Goal: Task Accomplishment & Management: Manage account settings

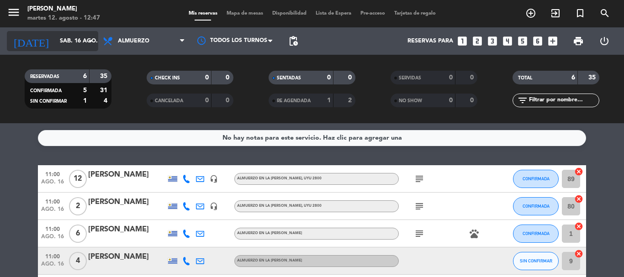
click at [84, 41] on div "[DATE] [DATE] arrow_drop_down" at bounding box center [52, 41] width 91 height 20
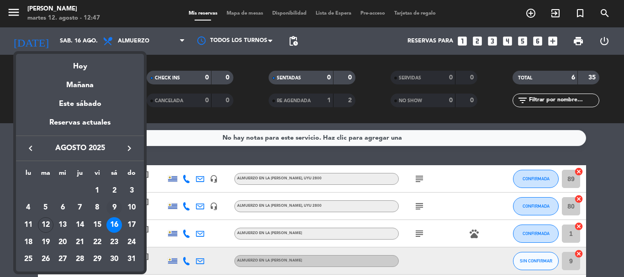
click at [113, 203] on div "9" at bounding box center [114, 208] width 16 height 16
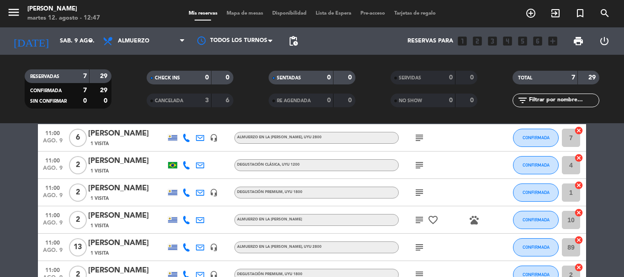
scroll to position [91, 0]
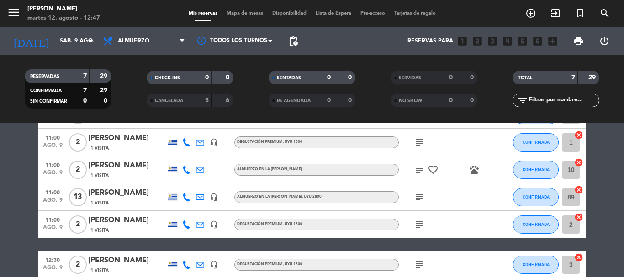
click at [417, 225] on icon "subject" at bounding box center [419, 224] width 11 height 11
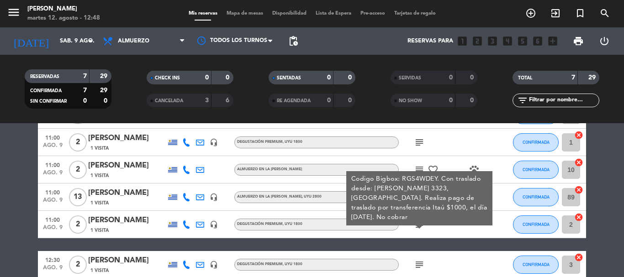
click at [188, 225] on icon at bounding box center [186, 225] width 8 height 8
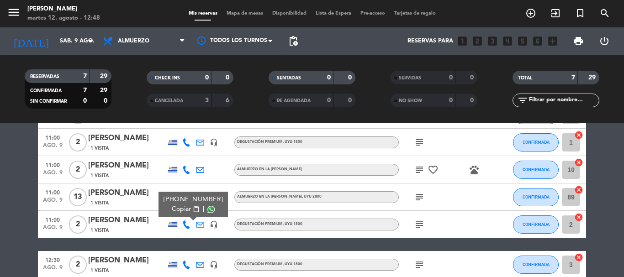
click at [175, 212] on span "Copiar" at bounding box center [181, 210] width 19 height 10
click at [90, 38] on icon "arrow_drop_down" at bounding box center [90, 41] width 11 height 11
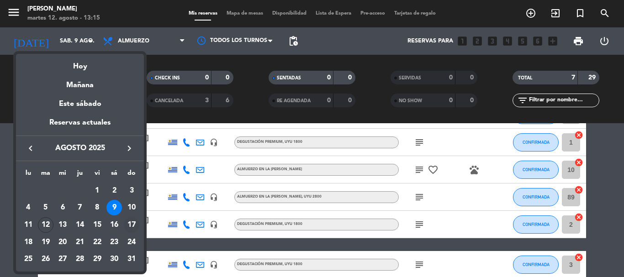
click at [131, 222] on div "17" at bounding box center [132, 225] width 16 height 16
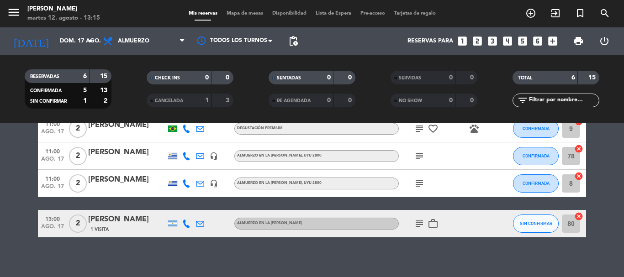
scroll to position [148, 0]
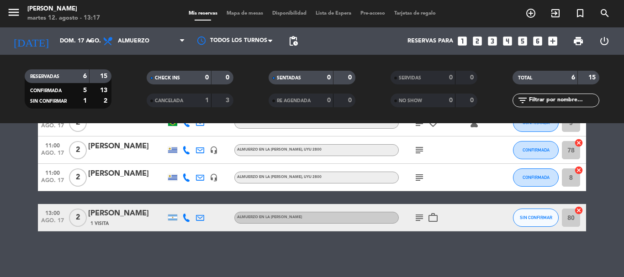
click at [422, 214] on icon "subject" at bounding box center [419, 217] width 11 height 11
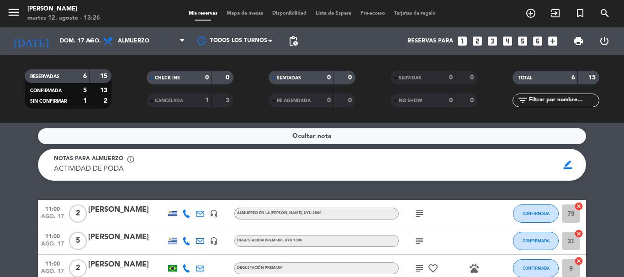
scroll to position [0, 0]
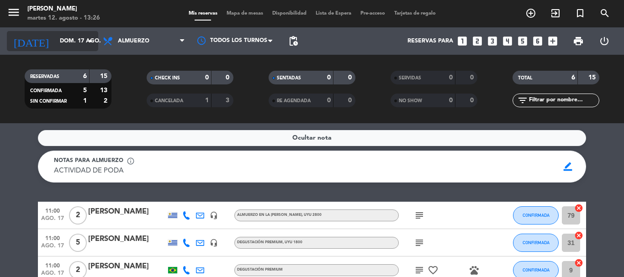
click at [93, 37] on icon "arrow_drop_down" at bounding box center [90, 41] width 11 height 11
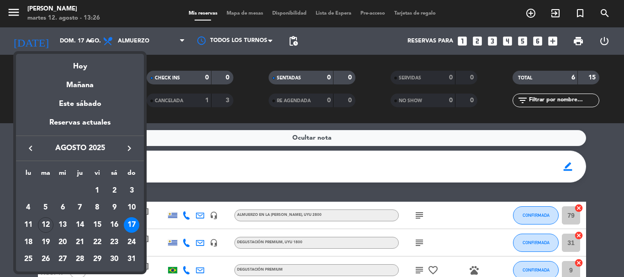
drag, startPoint x: 113, startPoint y: 226, endPoint x: 120, endPoint y: 230, distance: 7.8
click at [113, 226] on div "16" at bounding box center [114, 225] width 16 height 16
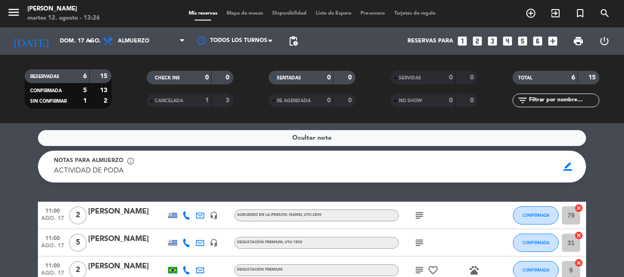
type input "sáb. 16 ago."
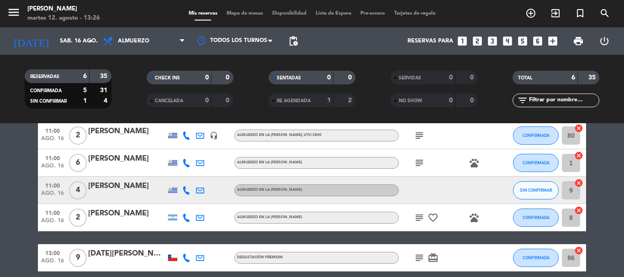
scroll to position [91, 0]
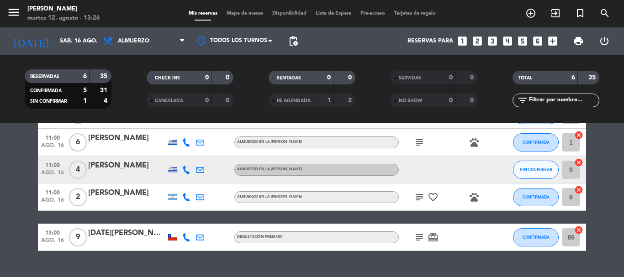
click at [417, 238] on icon "subject" at bounding box center [419, 237] width 11 height 11
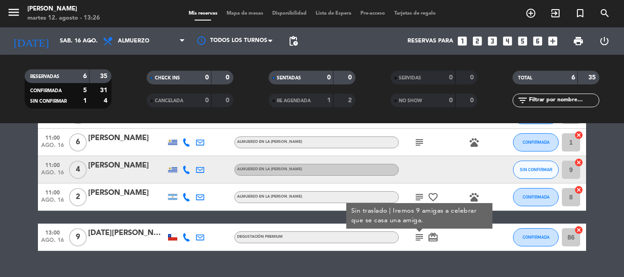
click at [391, 261] on div "No hay notas para este servicio. Haz clic para agregar una 11:00 [DATE] [PERSON…" at bounding box center [312, 200] width 624 height 154
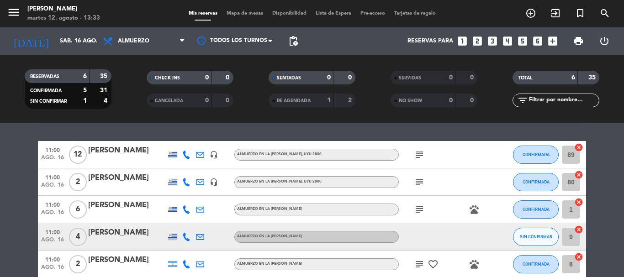
scroll to position [0, 0]
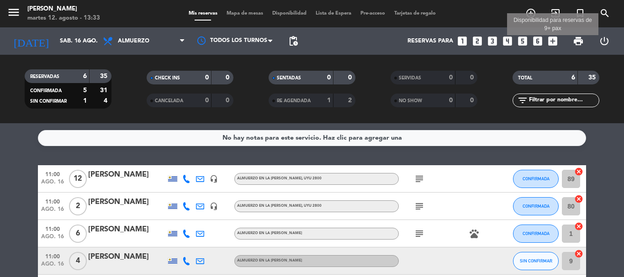
click at [552, 42] on icon "add_box" at bounding box center [553, 41] width 12 height 12
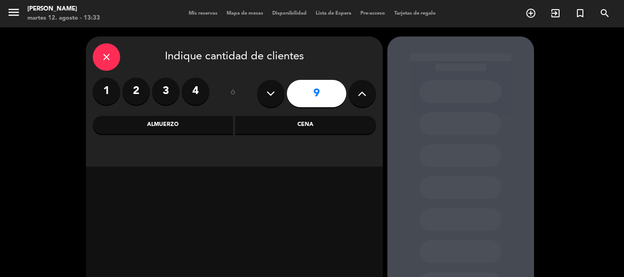
click at [278, 92] on button at bounding box center [270, 93] width 27 height 27
click at [277, 93] on button at bounding box center [270, 93] width 27 height 27
click at [276, 93] on button at bounding box center [270, 93] width 27 height 27
click at [275, 93] on button at bounding box center [270, 93] width 27 height 27
type input "5"
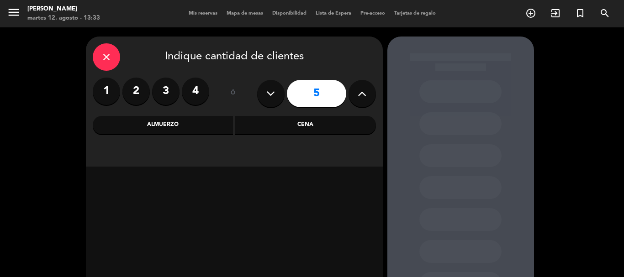
click at [201, 129] on div "Almuerzo" at bounding box center [163, 125] width 141 height 18
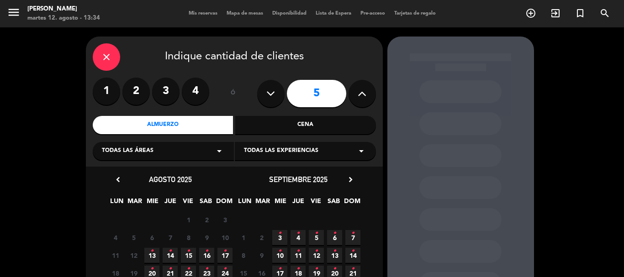
click at [363, 148] on icon "arrow_drop_down" at bounding box center [361, 151] width 11 height 11
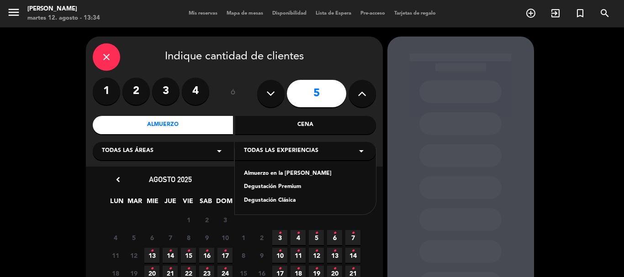
click at [276, 172] on div "Almuerzo en la [PERSON_NAME]" at bounding box center [305, 173] width 123 height 9
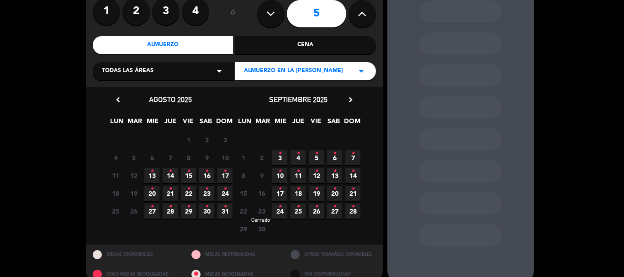
scroll to position [95, 0]
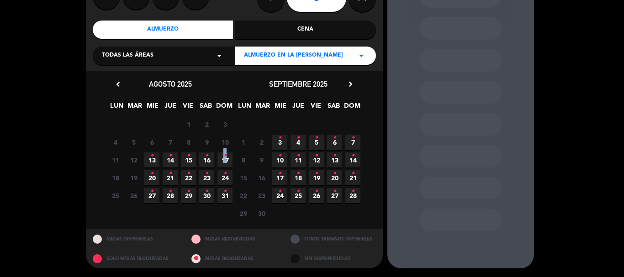
click at [225, 159] on icon "•" at bounding box center [224, 155] width 3 height 15
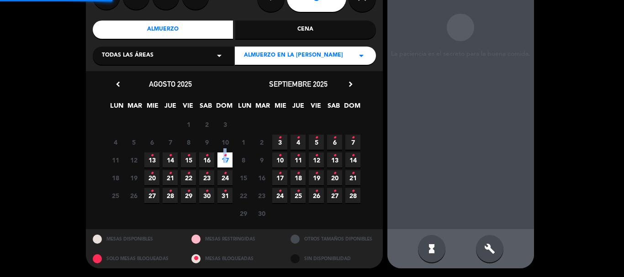
scroll to position [37, 0]
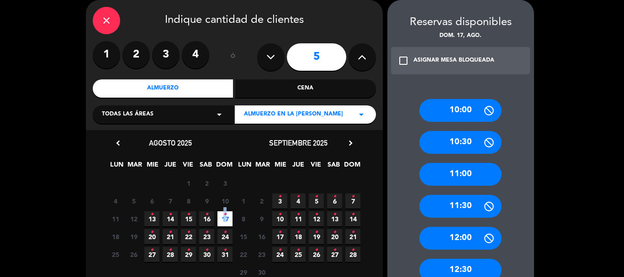
click at [468, 172] on div "11:00" at bounding box center [460, 174] width 82 height 23
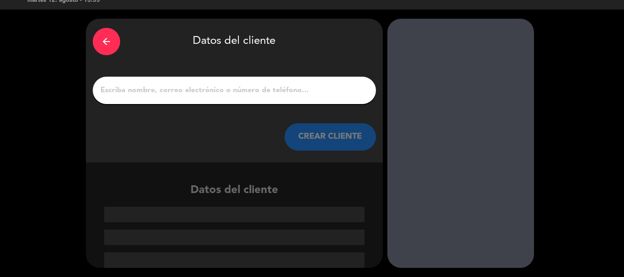
click at [209, 86] on input "1" at bounding box center [234, 90] width 269 height 13
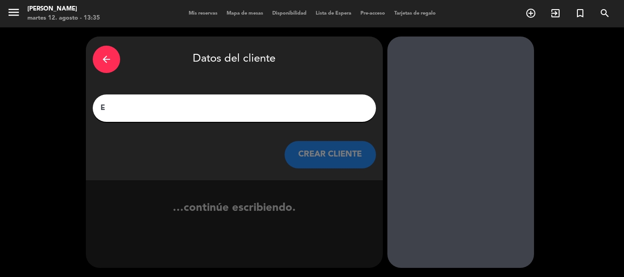
scroll to position [0, 0]
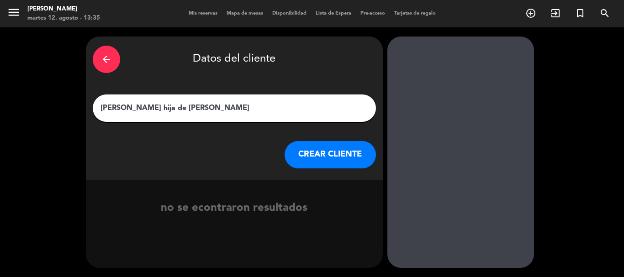
type input "[PERSON_NAME] hija de [PERSON_NAME]"
click at [331, 154] on button "CREAR CLIENTE" at bounding box center [330, 154] width 91 height 27
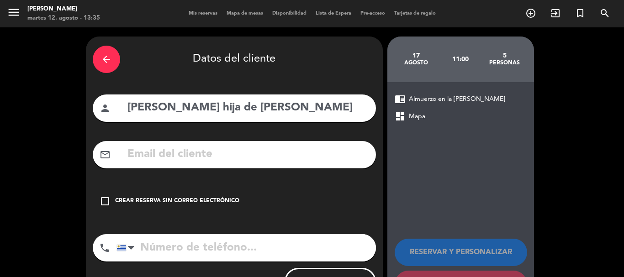
click at [237, 155] on input "text" at bounding box center [248, 154] width 242 height 19
click at [103, 198] on icon "check_box_outline_blank" at bounding box center [105, 201] width 11 height 11
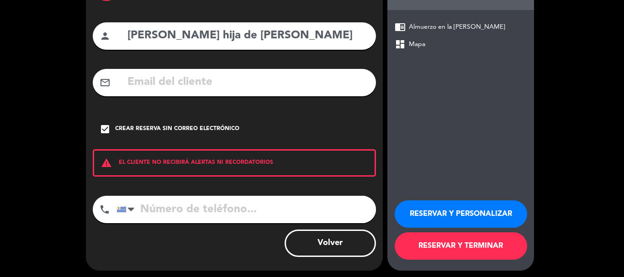
scroll to position [75, 0]
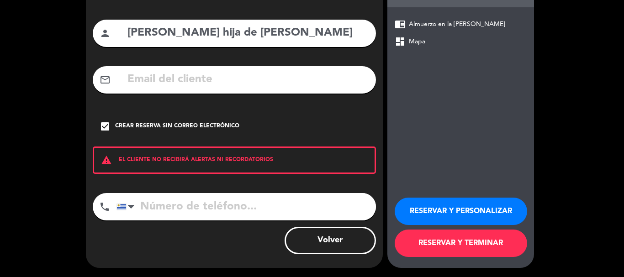
click at [168, 211] on input "tel" at bounding box center [245, 206] width 259 height 27
click at [166, 209] on input "tel" at bounding box center [245, 206] width 259 height 27
type input "[PHONE_NUMBER]"
click at [440, 206] on button "RESERVAR Y PERSONALIZAR" at bounding box center [461, 211] width 132 height 27
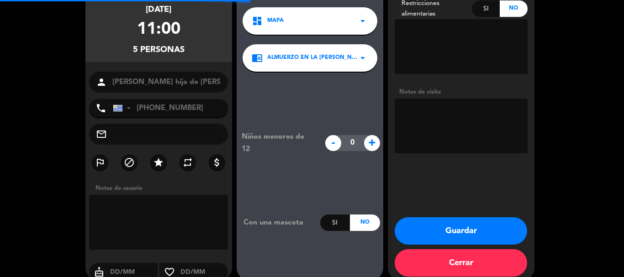
scroll to position [37, 0]
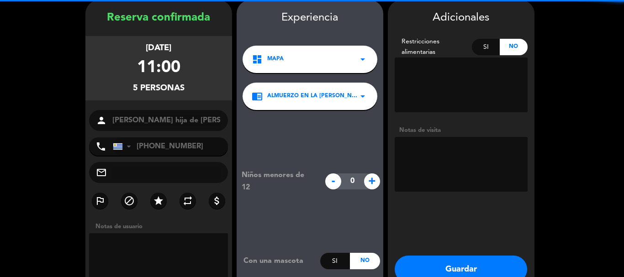
click at [433, 152] on textarea at bounding box center [461, 164] width 133 height 55
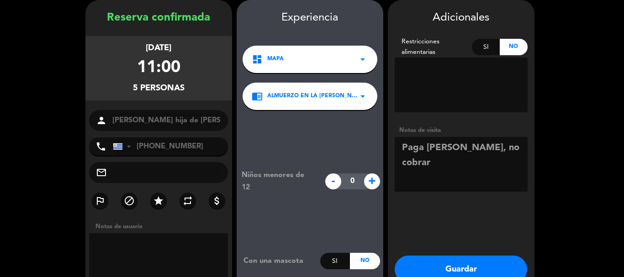
scroll to position [82, 0]
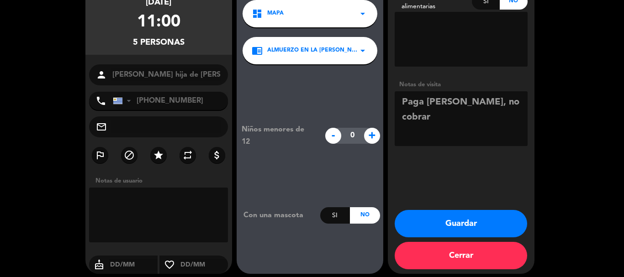
type textarea "Paga [PERSON_NAME], no cobrar"
click at [461, 222] on button "Guardar" at bounding box center [461, 223] width 132 height 27
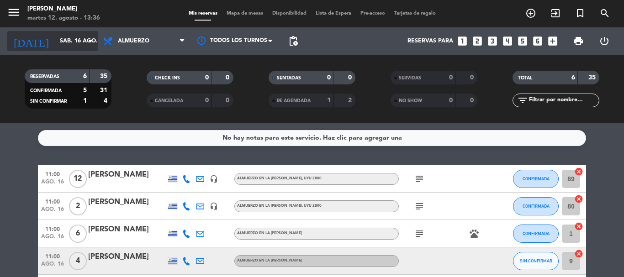
click at [94, 41] on icon "arrow_drop_down" at bounding box center [90, 41] width 11 height 11
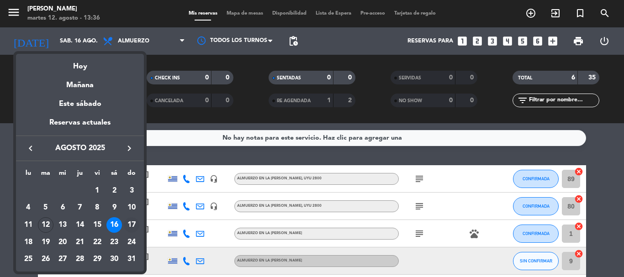
click at [133, 225] on div "17" at bounding box center [132, 225] width 16 height 16
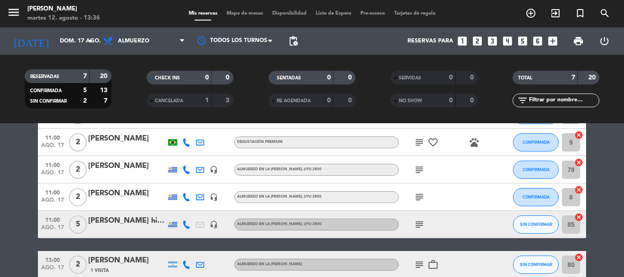
scroll to position [137, 0]
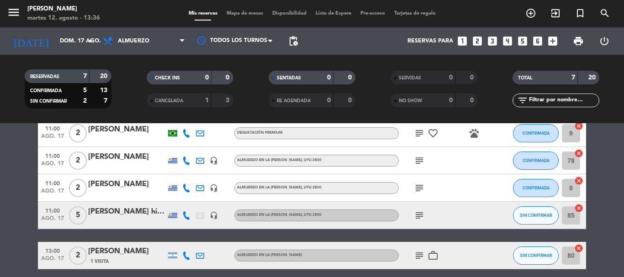
click at [416, 215] on icon "subject" at bounding box center [419, 215] width 11 height 11
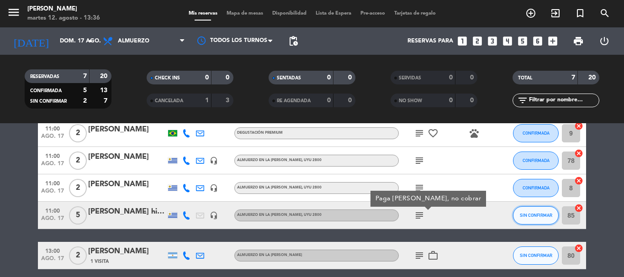
click at [542, 216] on span "SIN CONFIRMAR" at bounding box center [536, 215] width 32 height 5
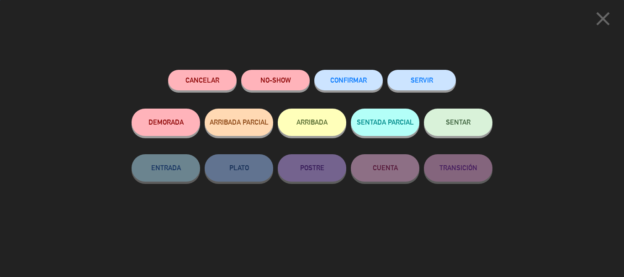
click at [362, 80] on span "CONFIRMAR" at bounding box center [348, 80] width 37 height 8
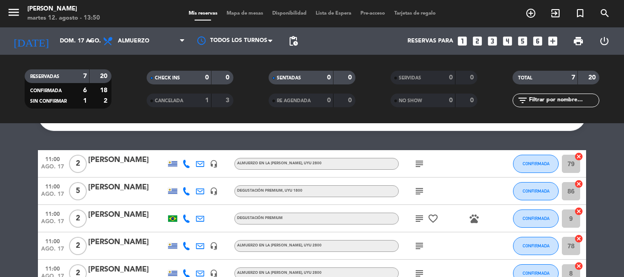
scroll to position [38, 0]
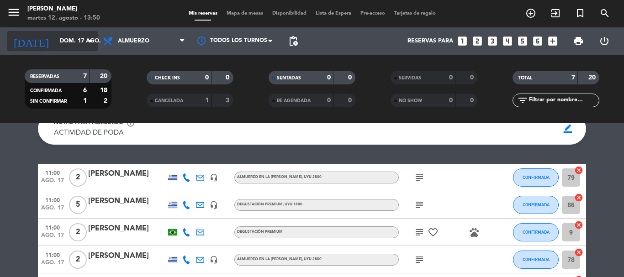
click at [90, 41] on icon "arrow_drop_down" at bounding box center [90, 41] width 11 height 11
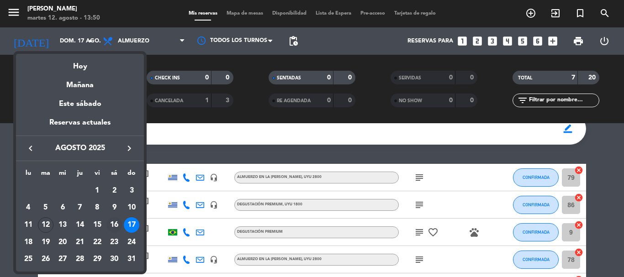
click at [113, 225] on div "16" at bounding box center [114, 225] width 16 height 16
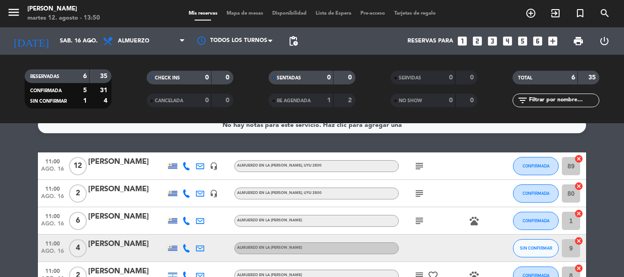
scroll to position [0, 0]
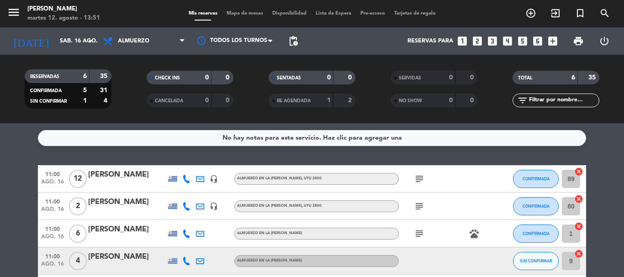
click at [188, 208] on icon at bounding box center [186, 206] width 8 height 8
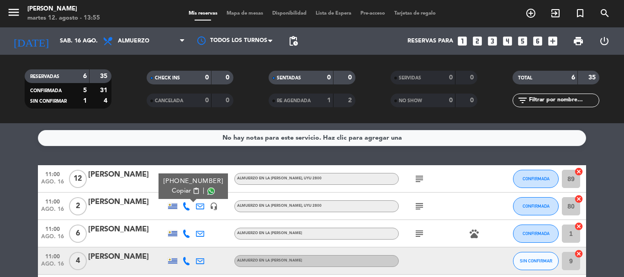
click at [422, 206] on icon "subject" at bounding box center [419, 206] width 11 height 11
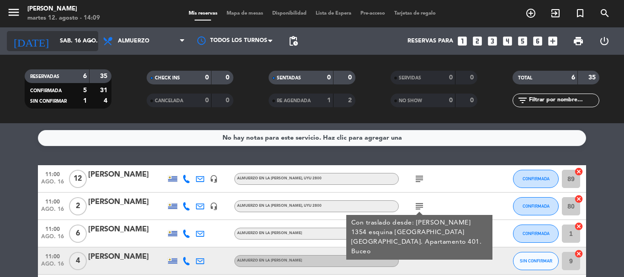
click at [92, 41] on icon "arrow_drop_down" at bounding box center [90, 41] width 11 height 11
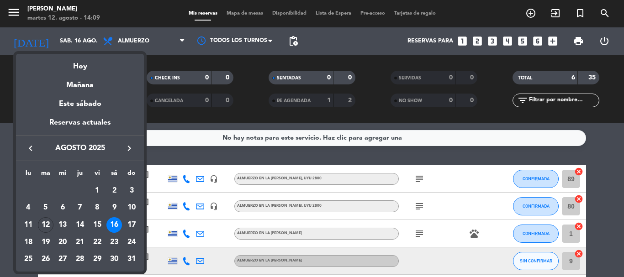
click at [130, 145] on icon "keyboard_arrow_right" at bounding box center [129, 148] width 11 height 11
click at [115, 260] on div "27" at bounding box center [114, 260] width 16 height 16
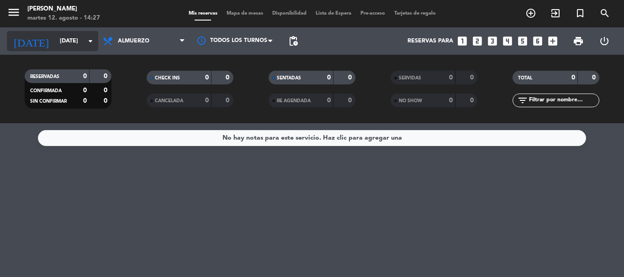
click at [89, 42] on icon "arrow_drop_down" at bounding box center [90, 41] width 11 height 11
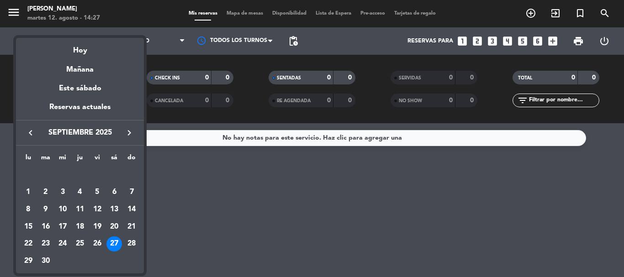
click at [33, 131] on icon "keyboard_arrow_left" at bounding box center [30, 132] width 11 height 11
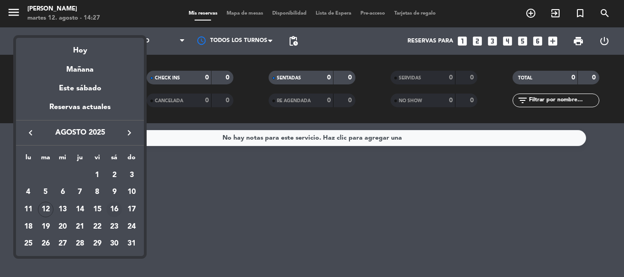
click at [112, 208] on div "16" at bounding box center [114, 210] width 16 height 16
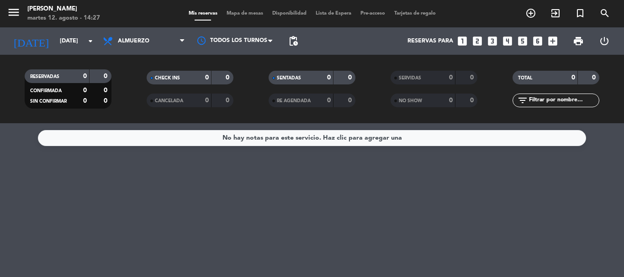
type input "sáb. 16 ago."
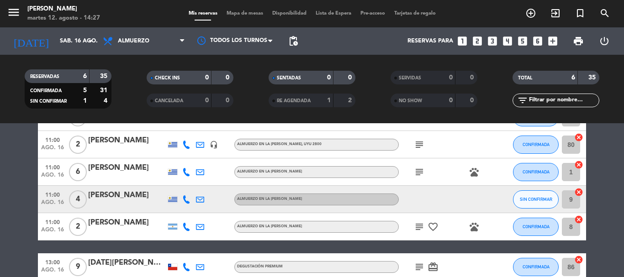
scroll to position [46, 0]
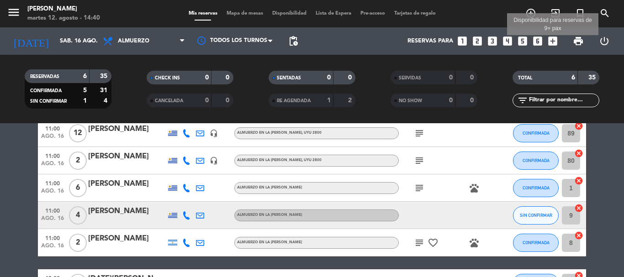
click at [552, 39] on icon "add_box" at bounding box center [553, 41] width 12 height 12
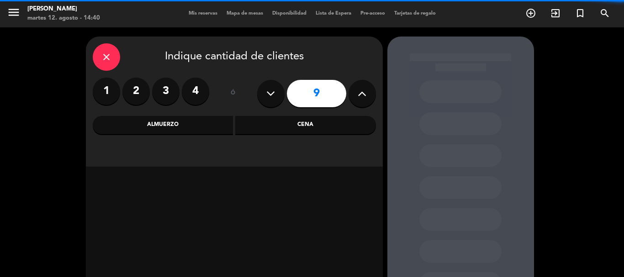
click at [196, 91] on label "4" at bounding box center [195, 91] width 27 height 27
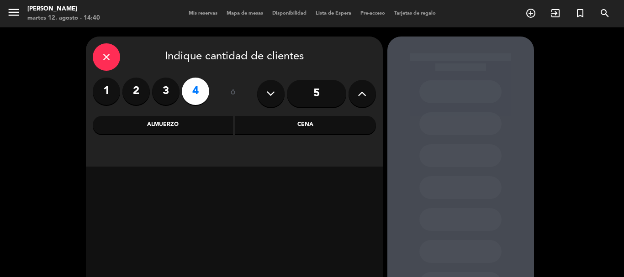
click at [184, 125] on div "Almuerzo" at bounding box center [163, 125] width 141 height 18
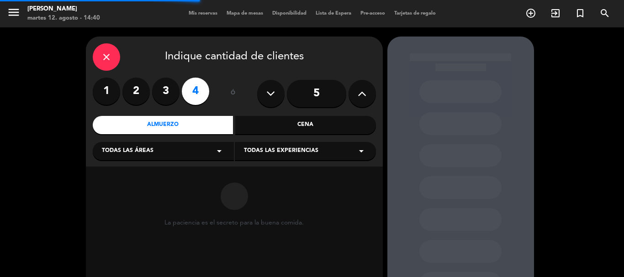
click at [361, 153] on icon "arrow_drop_down" at bounding box center [361, 151] width 11 height 11
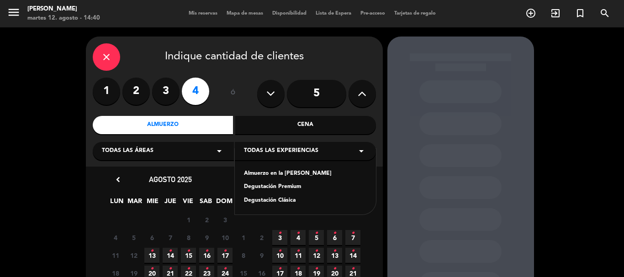
click at [268, 201] on div "Degustación Clásica" at bounding box center [305, 200] width 123 height 9
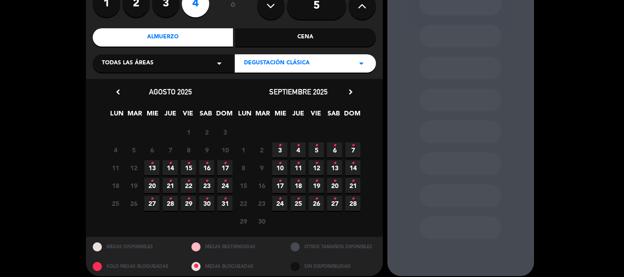
scroll to position [91, 0]
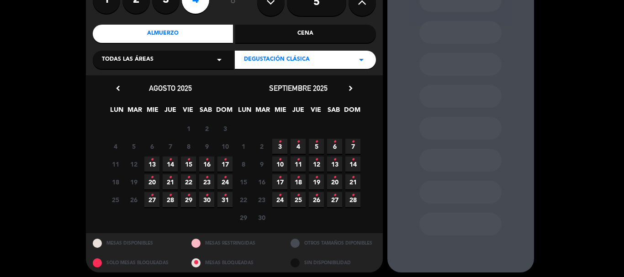
click at [211, 162] on span "16 •" at bounding box center [206, 164] width 15 height 15
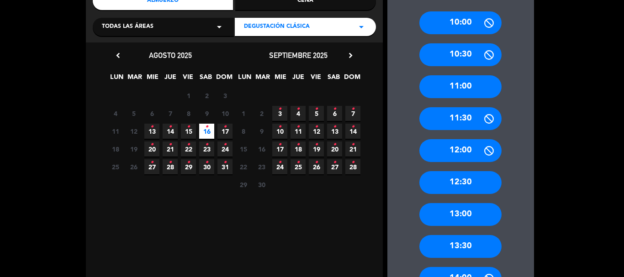
scroll to position [128, 0]
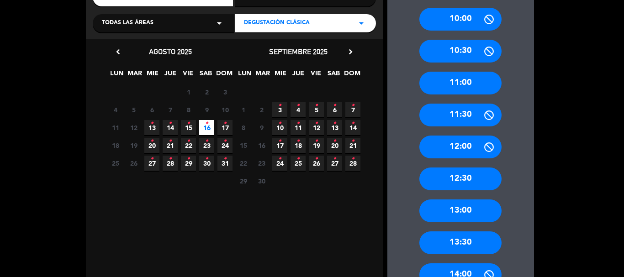
click at [457, 241] on div "13:30" at bounding box center [460, 243] width 82 height 23
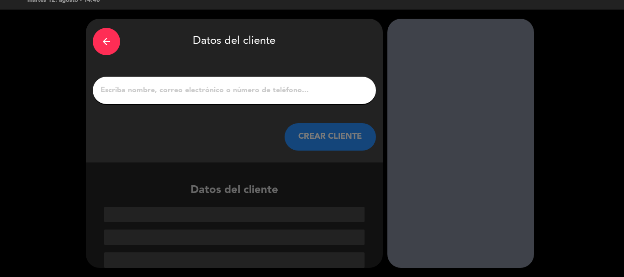
click at [164, 91] on input "1" at bounding box center [234, 90] width 269 height 13
paste input "[PERSON_NAME]"
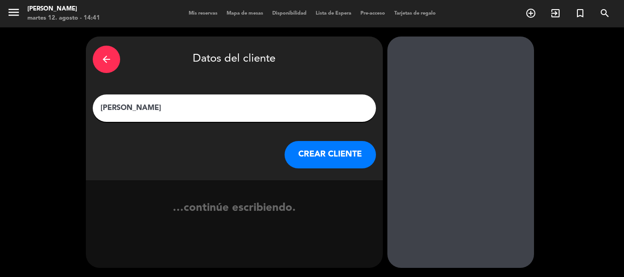
scroll to position [0, 0]
type input "[PERSON_NAME]"
click at [335, 162] on button "CREAR CLIENTE" at bounding box center [330, 154] width 91 height 27
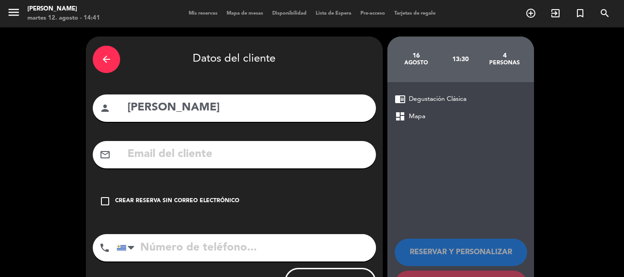
click at [153, 155] on input "text" at bounding box center [248, 154] width 242 height 19
paste input "[EMAIL_ADDRESS][DOMAIN_NAME]"
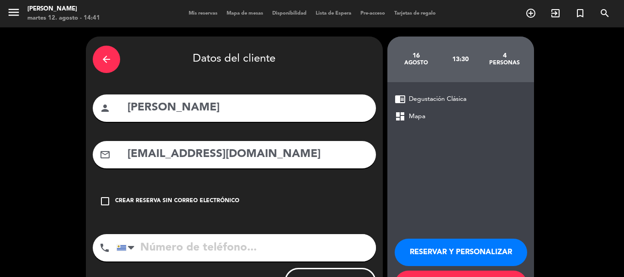
type input "[EMAIL_ADDRESS][DOMAIN_NAME]"
click at [197, 241] on input "tel" at bounding box center [245, 247] width 259 height 27
paste input "[PHONE_NUMBER]"
type input "[PHONE_NUMBER]"
click at [454, 250] on button "RESERVAR Y PERSONALIZAR" at bounding box center [461, 252] width 132 height 27
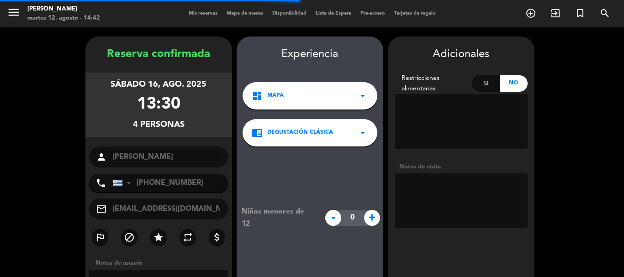
scroll to position [37, 0]
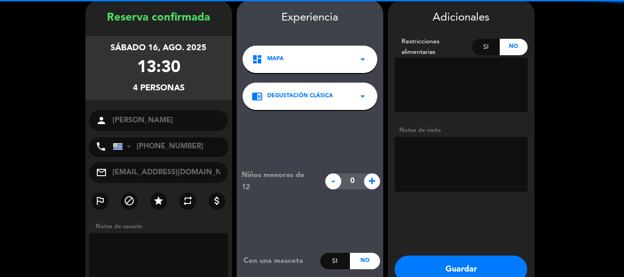
click at [429, 151] on textarea at bounding box center [461, 164] width 133 height 55
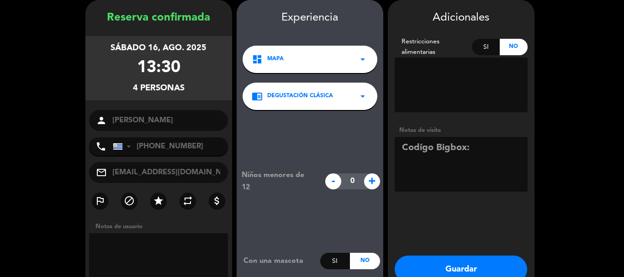
drag, startPoint x: 495, startPoint y: 151, endPoint x: 475, endPoint y: 125, distance: 33.2
click at [495, 151] on textarea at bounding box center [461, 164] width 133 height 55
paste textarea "HHTG8MKU"
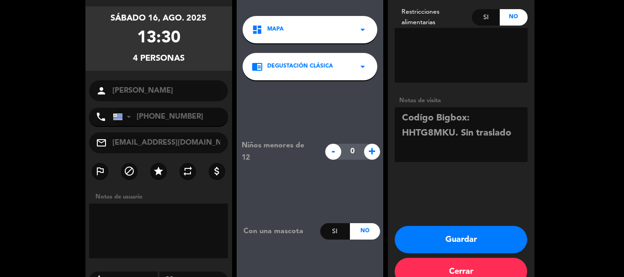
scroll to position [88, 0]
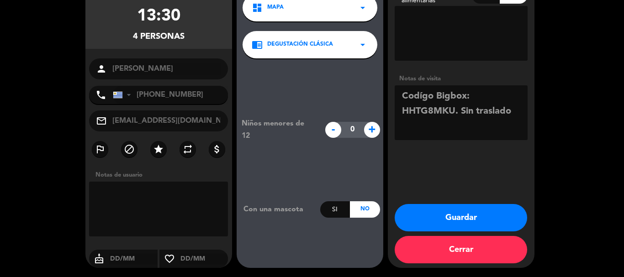
type textarea "Codígo Bigbox: HHTG8MKU. Sin traslado"
click at [470, 219] on button "Guardar" at bounding box center [461, 217] width 132 height 27
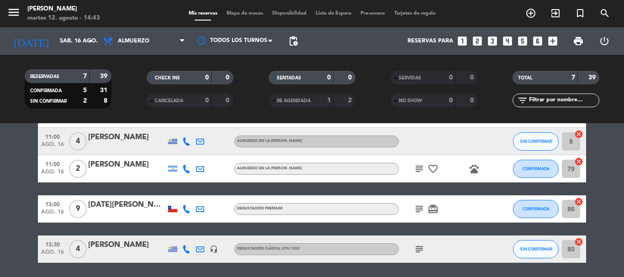
scroll to position [137, 0]
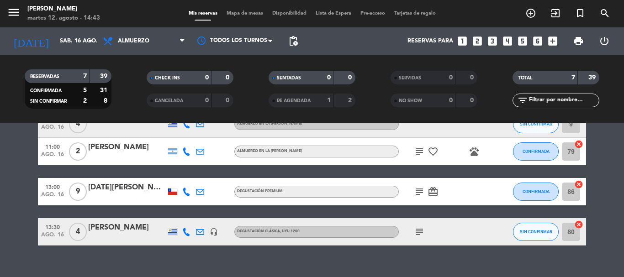
click at [420, 230] on icon "subject" at bounding box center [419, 232] width 11 height 11
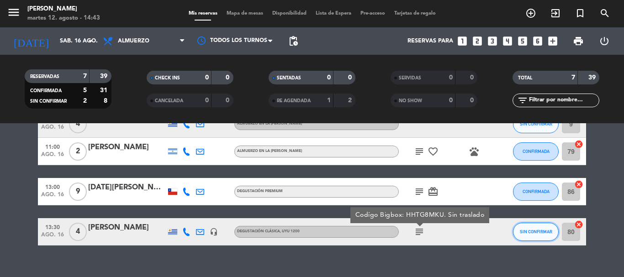
click at [541, 230] on span "SIN CONFIRMAR" at bounding box center [536, 231] width 32 height 5
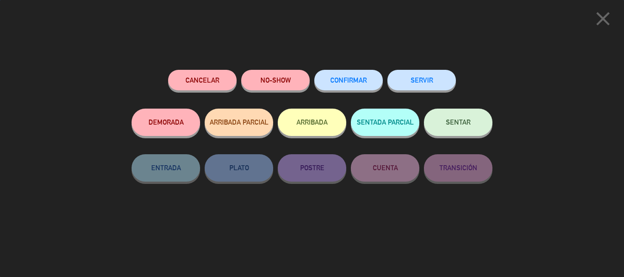
drag, startPoint x: 343, startPoint y: 77, endPoint x: 354, endPoint y: 91, distance: 18.5
click at [343, 77] on button "CONFIRMAR" at bounding box center [348, 80] width 69 height 21
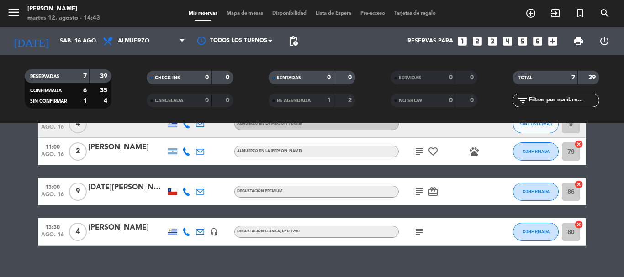
click at [414, 230] on span "subject" at bounding box center [419, 232] width 14 height 11
click at [418, 233] on icon "subject" at bounding box center [419, 232] width 11 height 11
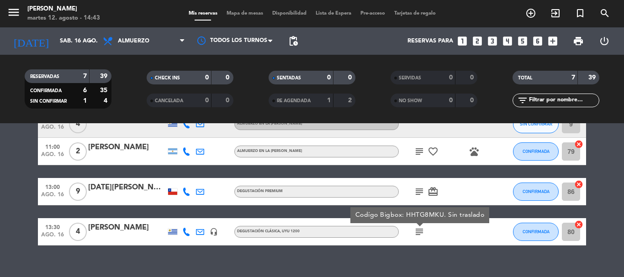
click at [479, 241] on div "subject Codígo Bigbox: HHTG8MKU. Sin traslado" at bounding box center [440, 231] width 82 height 27
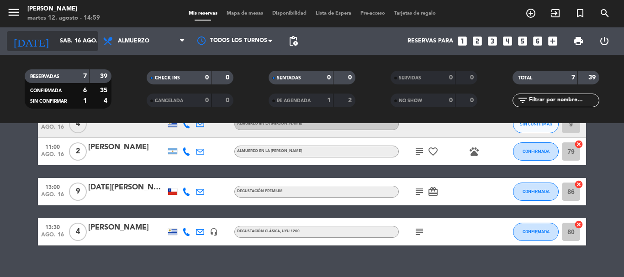
click at [88, 37] on icon "arrow_drop_down" at bounding box center [90, 41] width 11 height 11
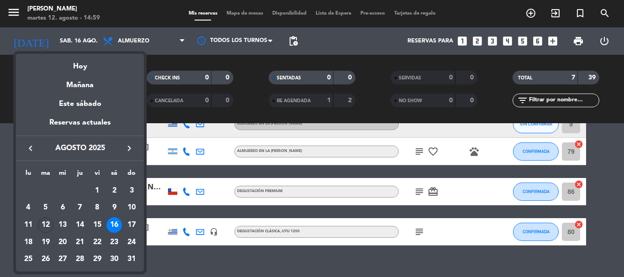
click at [113, 228] on div "16" at bounding box center [114, 225] width 16 height 16
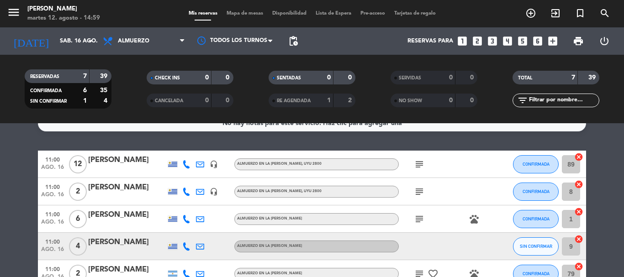
scroll to position [0, 0]
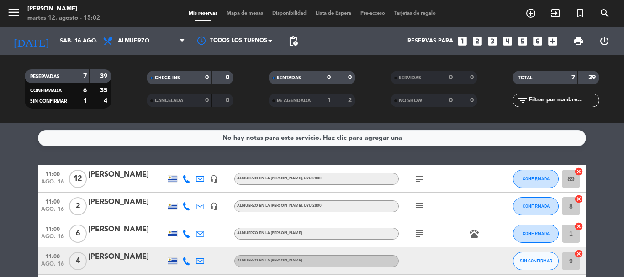
click at [124, 173] on div "[PERSON_NAME]" at bounding box center [127, 175] width 78 height 12
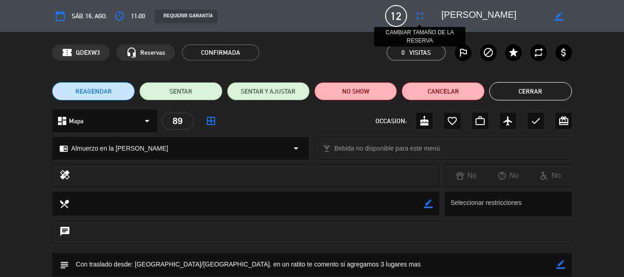
click at [420, 14] on icon "fullscreen" at bounding box center [419, 16] width 11 height 11
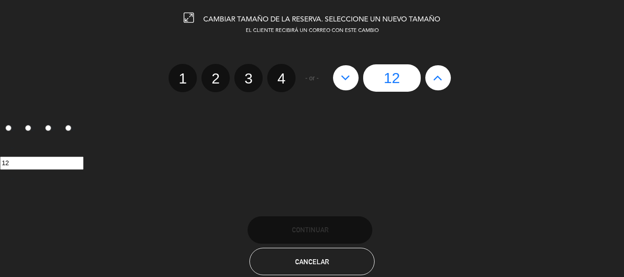
click at [346, 76] on icon at bounding box center [346, 77] width 10 height 15
type input "11"
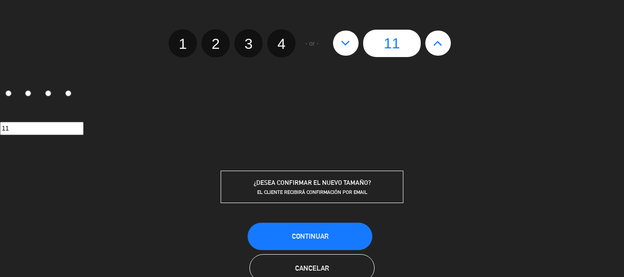
scroll to position [59, 0]
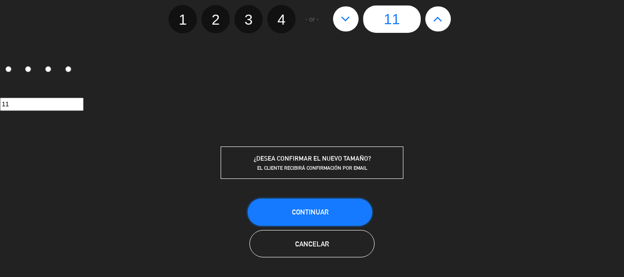
click at [328, 210] on button "Continuar" at bounding box center [310, 212] width 125 height 27
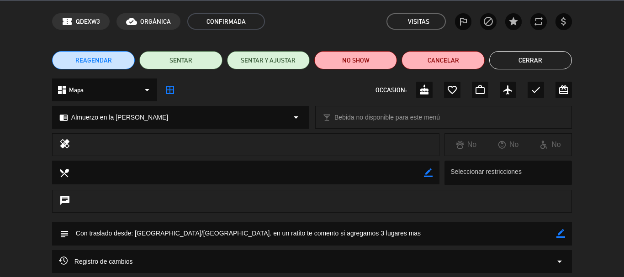
scroll to position [46, 0]
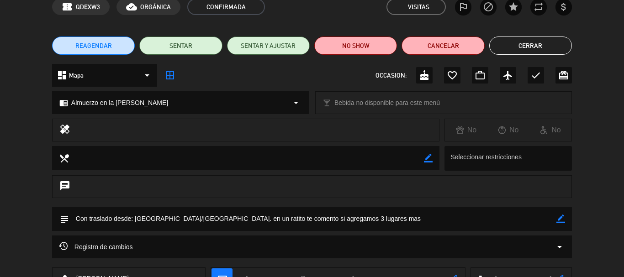
click at [538, 45] on button "Cerrar" at bounding box center [530, 46] width 83 height 18
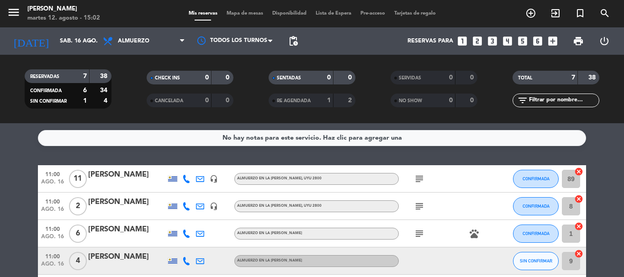
click at [417, 178] on icon "subject" at bounding box center [419, 179] width 11 height 11
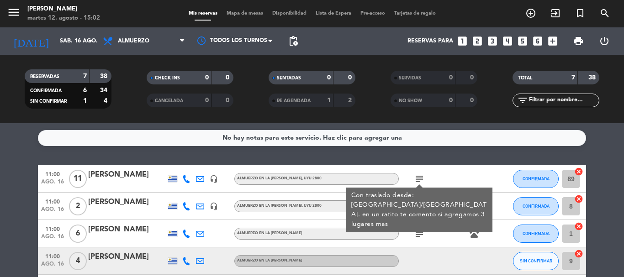
click at [447, 173] on div "subject Con traslado desde: Buceo/[GEOGRAPHIC_DATA]. en un ratito te comento si…" at bounding box center [440, 178] width 82 height 27
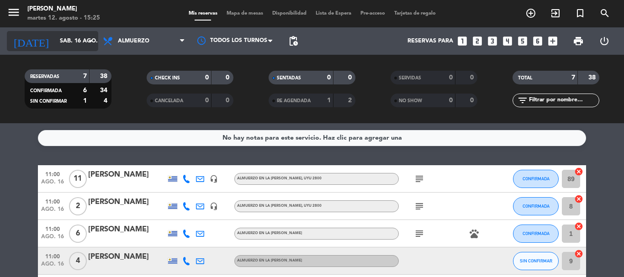
click at [90, 40] on icon "arrow_drop_down" at bounding box center [90, 41] width 11 height 11
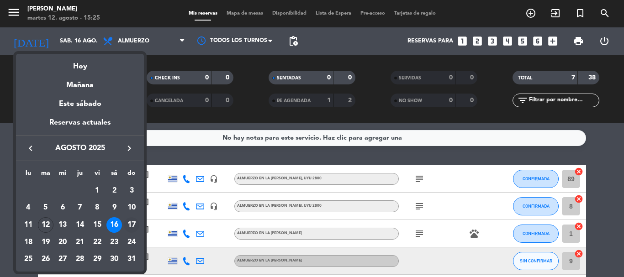
click at [133, 227] on div "17" at bounding box center [132, 225] width 16 height 16
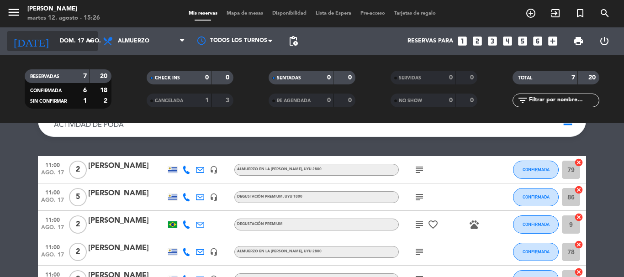
click at [89, 38] on icon "arrow_drop_down" at bounding box center [90, 41] width 11 height 11
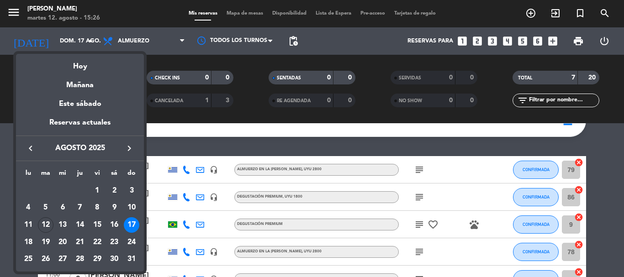
drag, startPoint x: 116, startPoint y: 224, endPoint x: 118, endPoint y: 234, distance: 10.6
click at [116, 224] on div "16" at bounding box center [114, 225] width 16 height 16
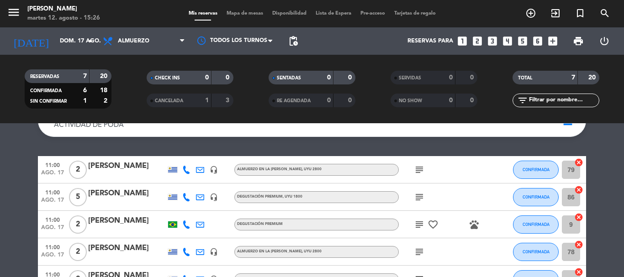
type input "sáb. 16 ago."
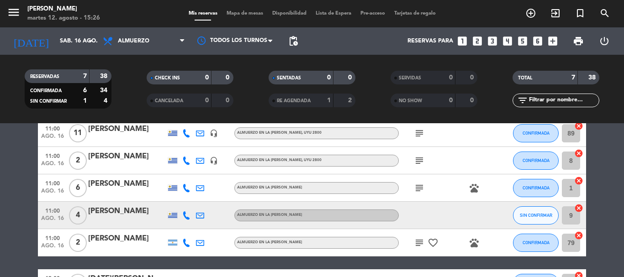
click at [422, 160] on icon "subject" at bounding box center [419, 160] width 11 height 11
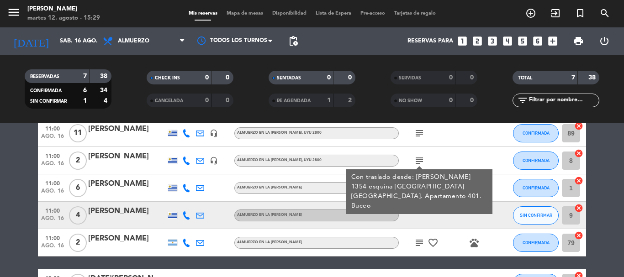
click at [453, 156] on div "subject Con traslado desde: [PERSON_NAME] 1354 esquina [GEOGRAPHIC_DATA] [GEOGR…" at bounding box center [440, 160] width 82 height 27
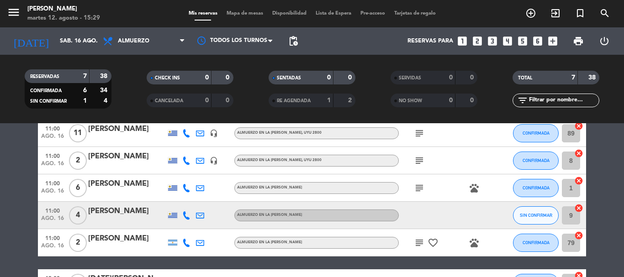
click at [421, 159] on icon "subject" at bounding box center [419, 160] width 11 height 11
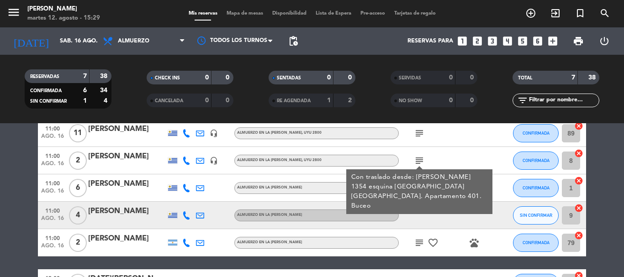
click at [460, 158] on div "subject Con traslado desde: [PERSON_NAME] 1354 esquina [GEOGRAPHIC_DATA] [GEOGR…" at bounding box center [440, 160] width 82 height 27
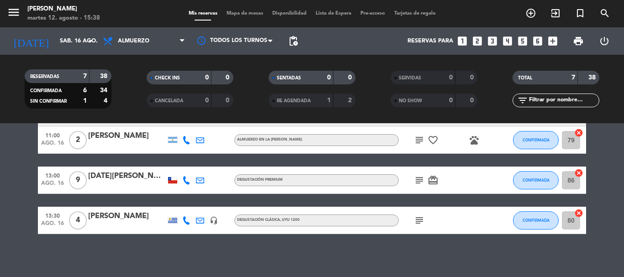
scroll to position [151, 0]
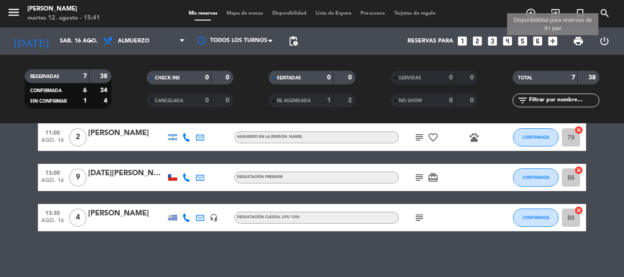
click at [554, 43] on icon "add_box" at bounding box center [553, 41] width 12 height 12
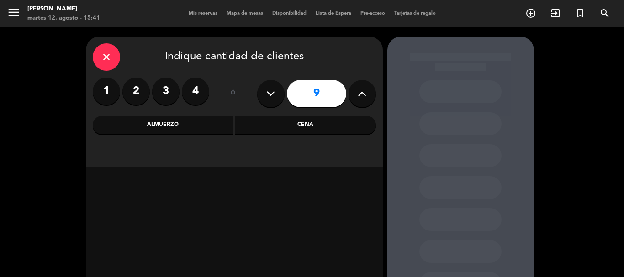
click at [367, 100] on button at bounding box center [361, 93] width 27 height 27
click at [366, 100] on button at bounding box center [361, 93] width 27 height 27
click at [365, 100] on icon at bounding box center [362, 94] width 9 height 14
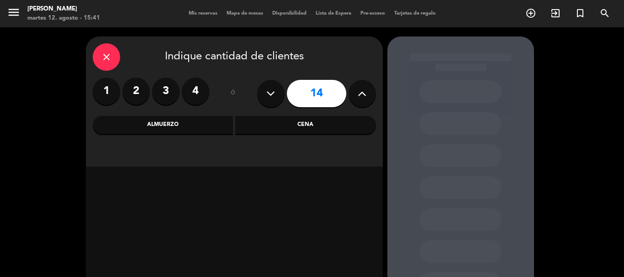
click at [365, 100] on icon at bounding box center [362, 94] width 9 height 14
click at [364, 100] on icon at bounding box center [362, 94] width 9 height 14
click at [364, 95] on icon at bounding box center [362, 94] width 9 height 14
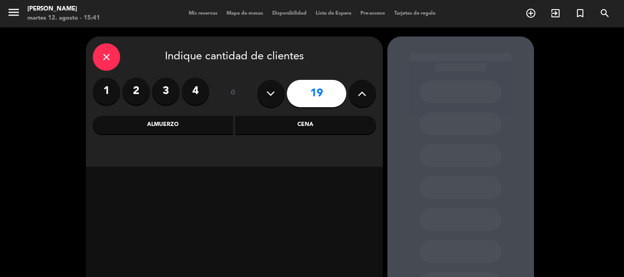
click at [364, 95] on icon at bounding box center [362, 94] width 9 height 14
type input "20"
drag, startPoint x: 174, startPoint y: 126, endPoint x: 298, endPoint y: 166, distance: 131.0
click at [174, 126] on div "Almuerzo" at bounding box center [163, 125] width 141 height 18
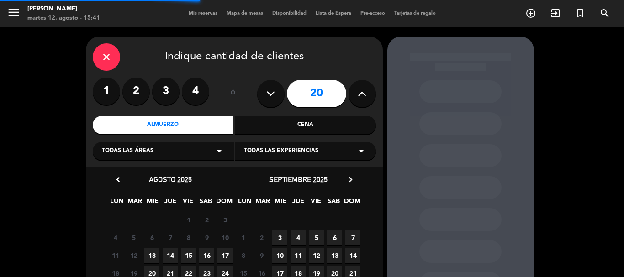
click at [363, 149] on icon "arrow_drop_down" at bounding box center [361, 151] width 11 height 11
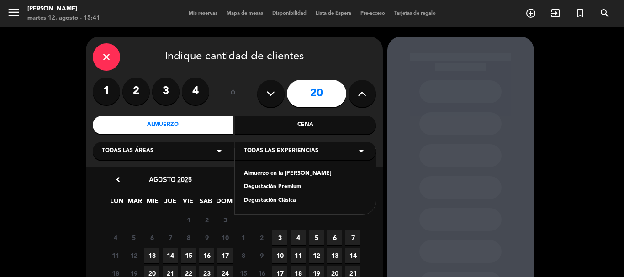
click at [260, 170] on div "Almuerzo en la [PERSON_NAME]" at bounding box center [305, 173] width 123 height 9
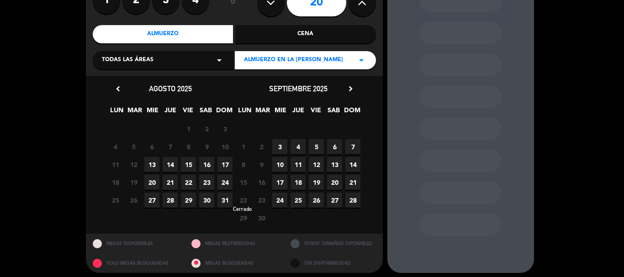
scroll to position [91, 0]
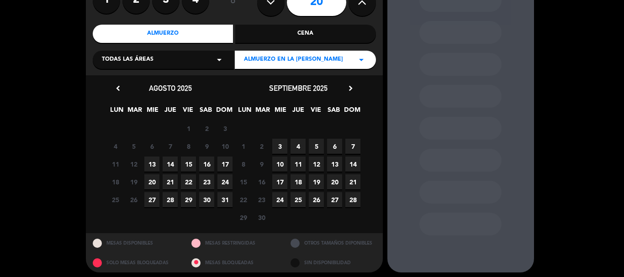
click at [207, 163] on span "16" at bounding box center [206, 164] width 15 height 15
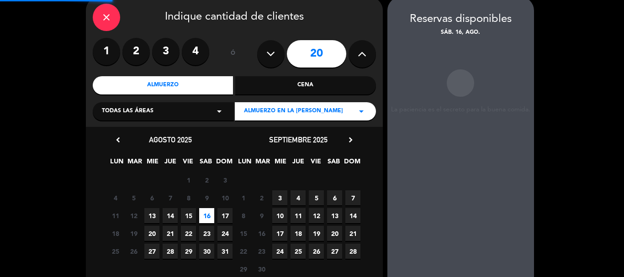
scroll to position [37, 0]
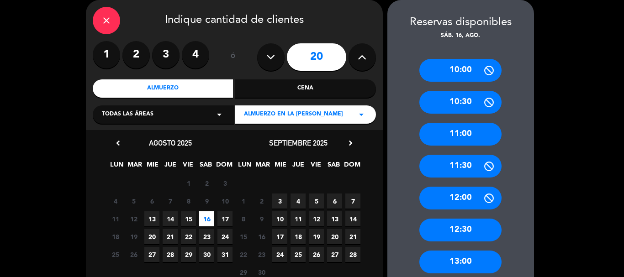
click at [465, 133] on div "11:00" at bounding box center [460, 134] width 82 height 23
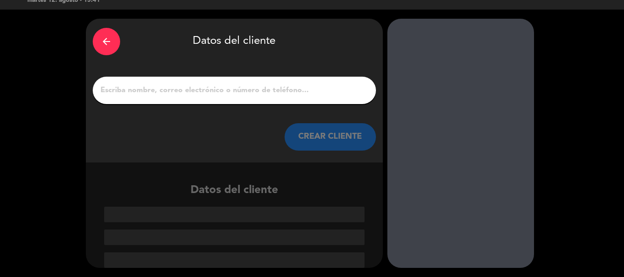
scroll to position [18, 0]
click at [198, 90] on input "1" at bounding box center [234, 90] width 269 height 13
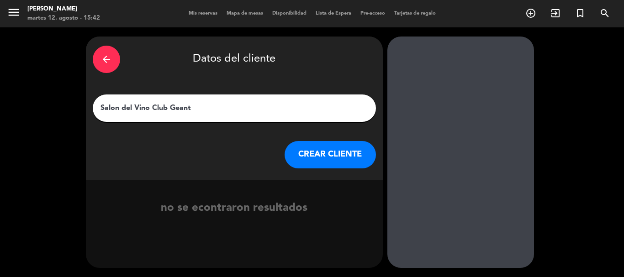
type input "Salon del Vino Club Geant"
click at [341, 148] on button "CREAR CLIENTE" at bounding box center [330, 154] width 91 height 27
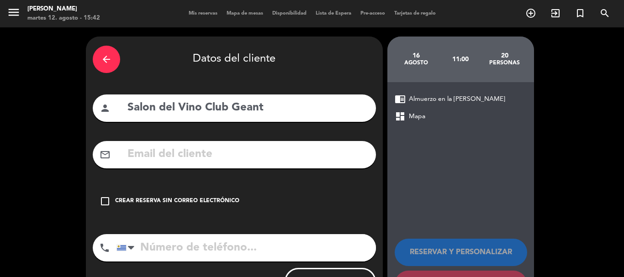
drag, startPoint x: 228, startPoint y: 155, endPoint x: 217, endPoint y: 158, distance: 10.7
click at [228, 155] on input "text" at bounding box center [248, 154] width 242 height 19
click at [102, 199] on icon "check_box_outline_blank" at bounding box center [105, 201] width 11 height 11
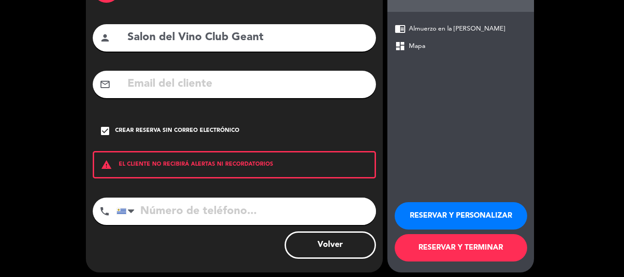
scroll to position [75, 0]
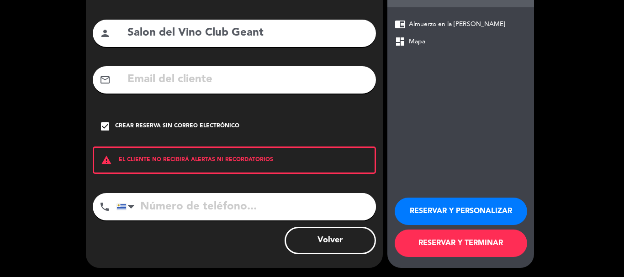
click at [181, 206] on input "tel" at bounding box center [245, 206] width 259 height 27
click at [173, 209] on input "tel" at bounding box center [245, 206] width 259 height 27
click at [454, 218] on button "RESERVAR Y PERSONALIZAR" at bounding box center [461, 211] width 132 height 27
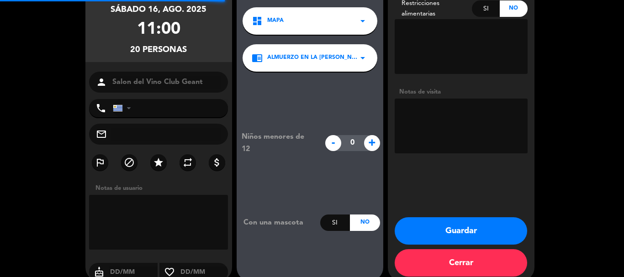
scroll to position [37, 0]
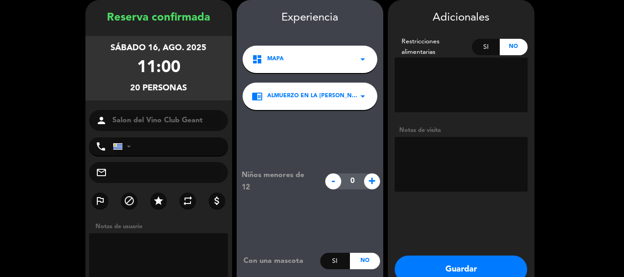
click at [417, 148] on textarea at bounding box center [461, 164] width 133 height 55
type textarea "S"
type textarea "P"
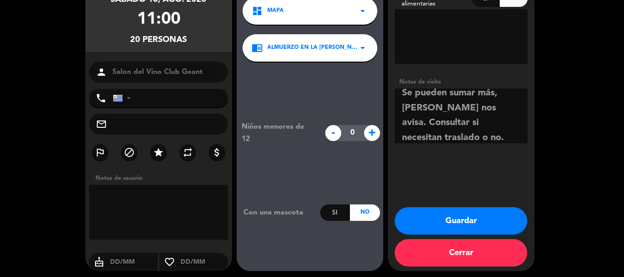
scroll to position [88, 0]
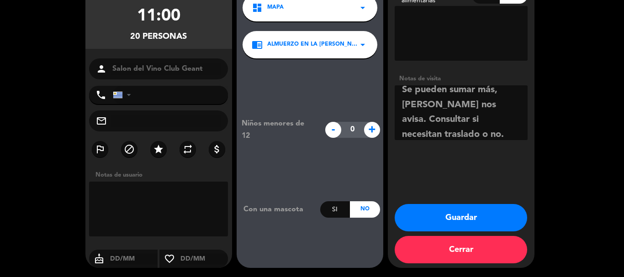
type textarea "Se pueden sumar más, [PERSON_NAME] nos avisa. Consultar si necesitan traslado o…"
click at [462, 225] on button "Guardar" at bounding box center [461, 217] width 132 height 27
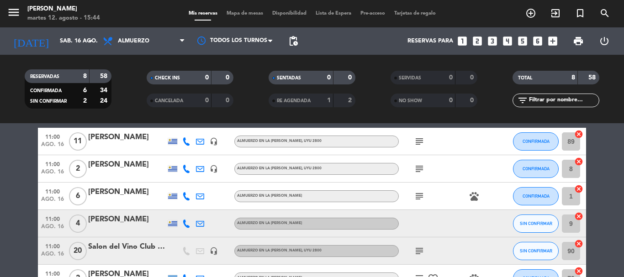
scroll to position [91, 0]
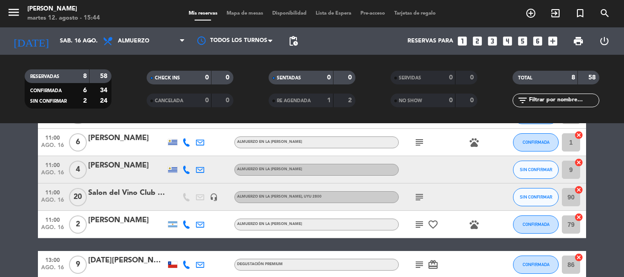
click at [137, 193] on div "Salon del Vino Club Geant" at bounding box center [127, 193] width 78 height 12
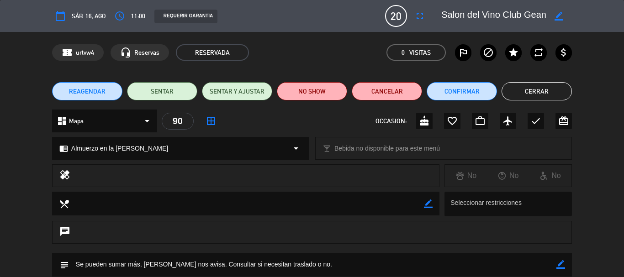
scroll to position [114, 0]
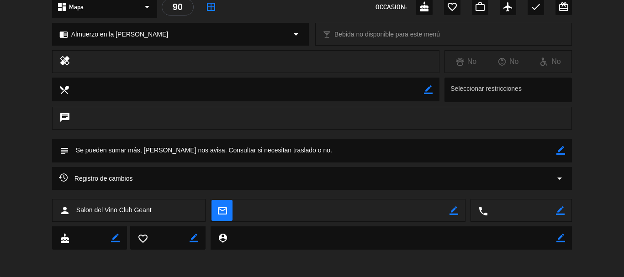
click at [559, 150] on icon "border_color" at bounding box center [560, 150] width 9 height 9
click at [345, 146] on textarea at bounding box center [312, 150] width 487 height 23
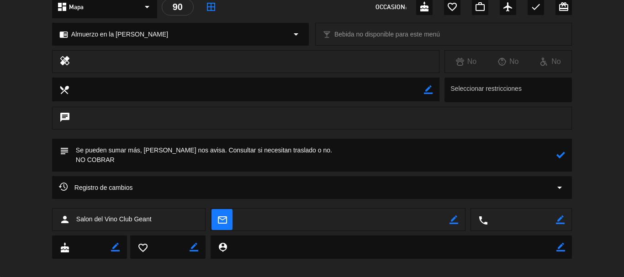
type textarea "Se pueden sumar más, [PERSON_NAME] nos avisa. Consultar si necesitan traslado o…"
drag, startPoint x: 563, startPoint y: 155, endPoint x: 480, endPoint y: 201, distance: 94.3
click at [562, 154] on icon at bounding box center [560, 155] width 9 height 9
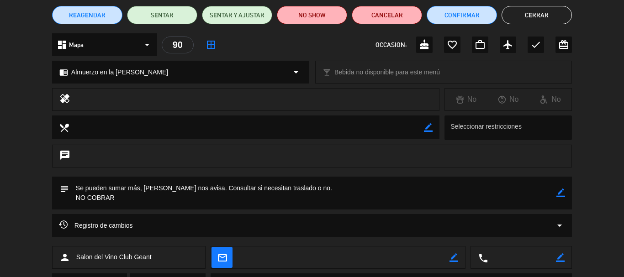
scroll to position [91, 0]
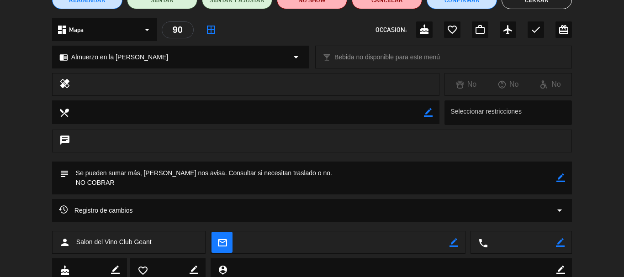
click at [563, 181] on icon "border_color" at bounding box center [560, 178] width 9 height 9
click at [563, 179] on icon at bounding box center [560, 178] width 9 height 9
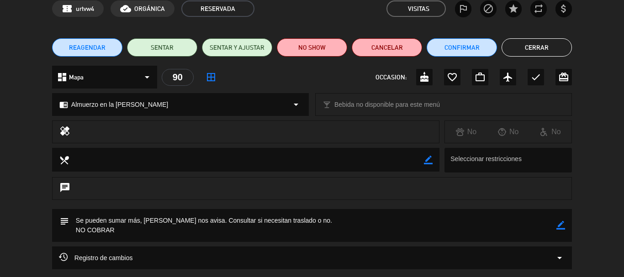
scroll to position [0, 0]
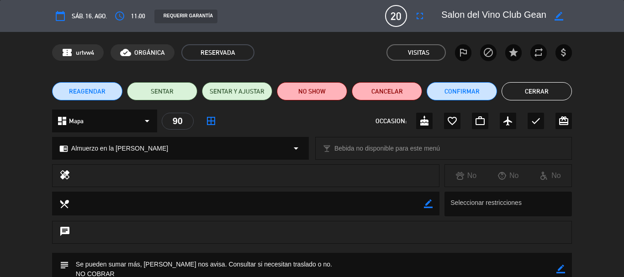
click at [544, 92] on button "Cerrar" at bounding box center [536, 91] width 70 height 18
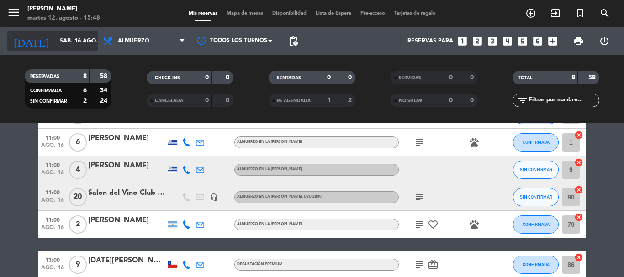
click at [84, 37] on input "sáb. 16 ago." at bounding box center [93, 41] width 77 height 16
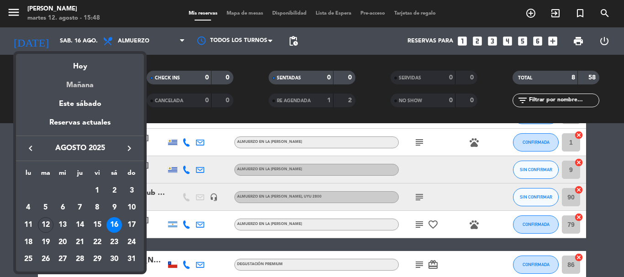
click at [75, 85] on div "Mañana" at bounding box center [80, 82] width 128 height 19
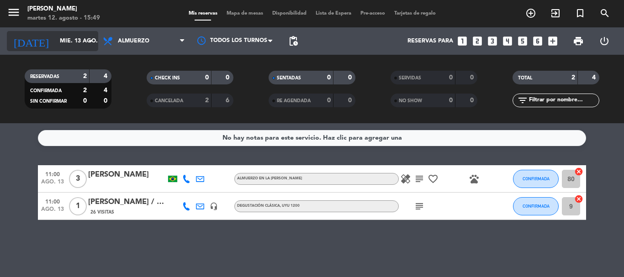
click at [93, 39] on icon "arrow_drop_down" at bounding box center [90, 41] width 11 height 11
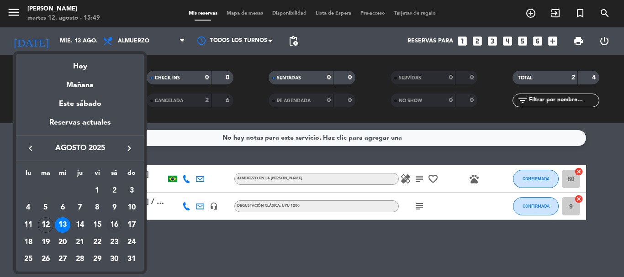
click at [111, 224] on div "16" at bounding box center [114, 225] width 16 height 16
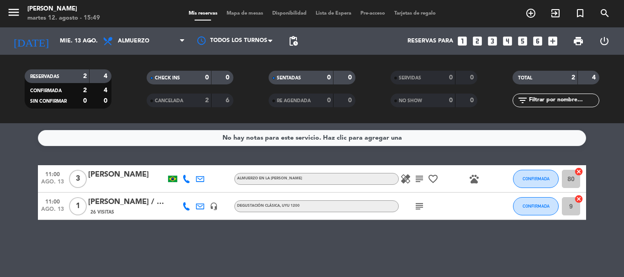
type input "sáb. 16 ago."
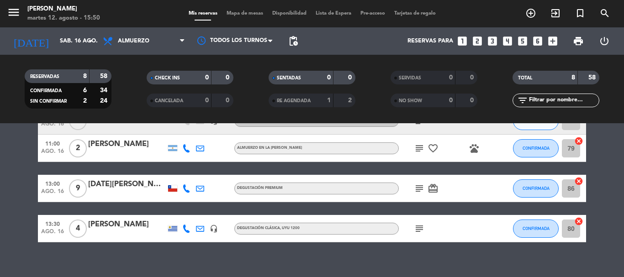
scroll to position [179, 0]
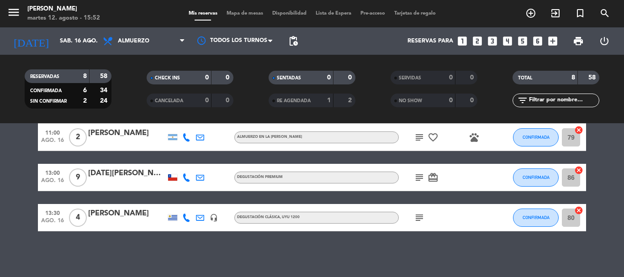
click at [185, 174] on icon at bounding box center [186, 178] width 8 height 8
click at [178, 161] on span "Copiar" at bounding box center [181, 163] width 19 height 10
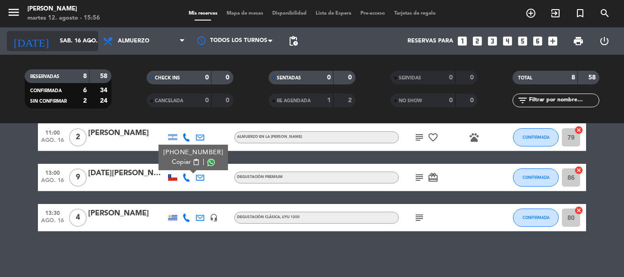
click at [90, 37] on icon "arrow_drop_down" at bounding box center [90, 41] width 11 height 11
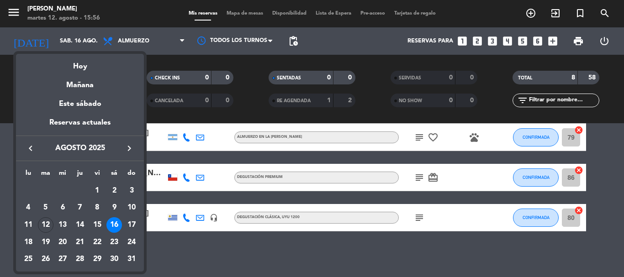
click at [113, 221] on div "16" at bounding box center [114, 225] width 16 height 16
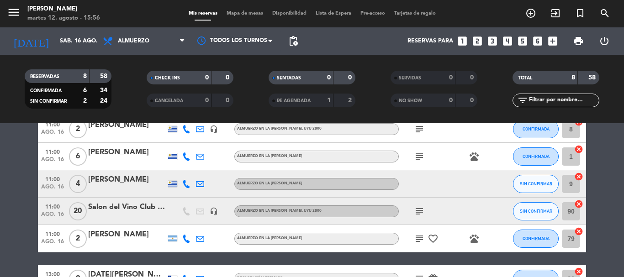
scroll to position [87, 0]
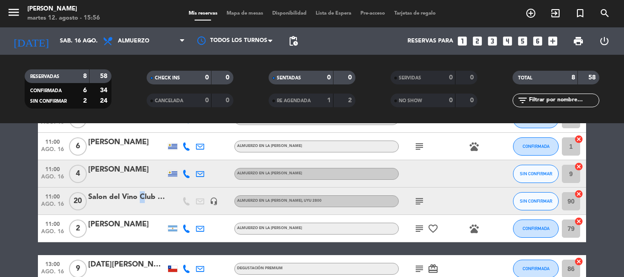
click at [139, 196] on div "Salon del Vino Club Geant" at bounding box center [127, 197] width 78 height 12
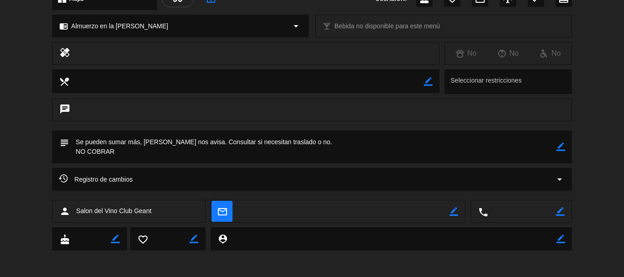
scroll to position [123, 0]
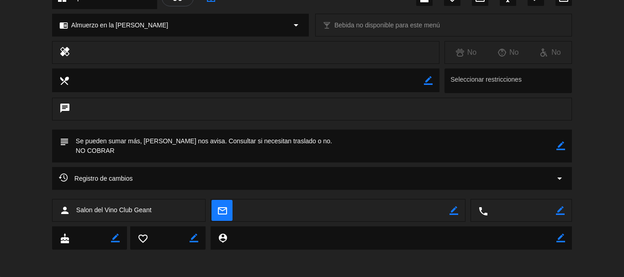
click at [563, 148] on icon "border_color" at bounding box center [560, 146] width 9 height 9
click at [321, 143] on textarea at bounding box center [312, 146] width 487 height 33
type textarea "Se pueden sumar más, [PERSON_NAME] nos avisa. El traslado lo pone el Geant, lle…"
click at [559, 147] on icon at bounding box center [560, 146] width 9 height 9
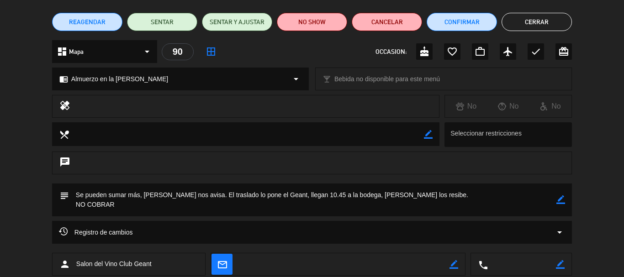
scroll to position [0, 0]
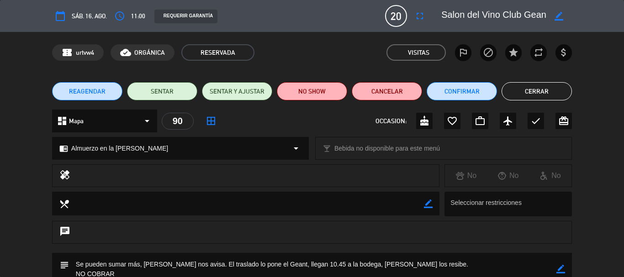
click at [533, 92] on button "Cerrar" at bounding box center [536, 91] width 70 height 18
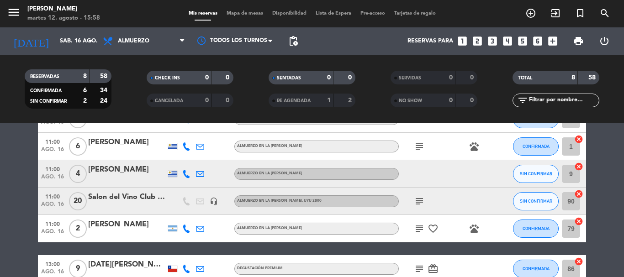
scroll to position [179, 0]
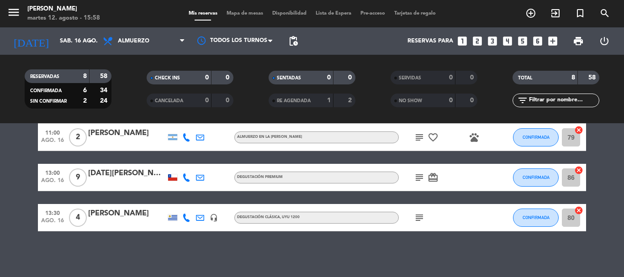
click at [187, 178] on icon at bounding box center [186, 178] width 8 height 8
click at [419, 258] on div "No hay notas para este servicio. Haz clic para agregar una 11:00 [DATE] [PERSON…" at bounding box center [312, 200] width 624 height 154
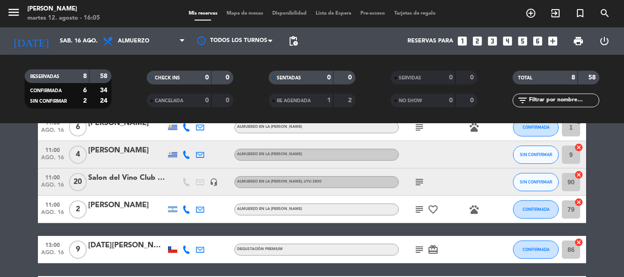
scroll to position [0, 0]
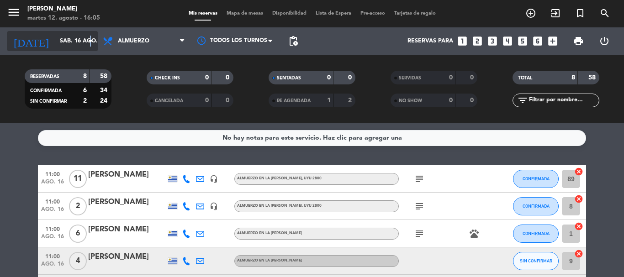
click at [90, 40] on icon "arrow_drop_down" at bounding box center [90, 41] width 11 height 11
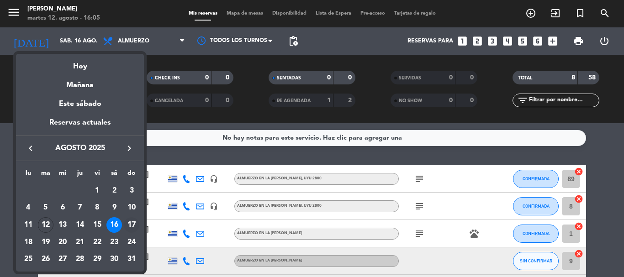
click at [131, 227] on div "17" at bounding box center [132, 225] width 16 height 16
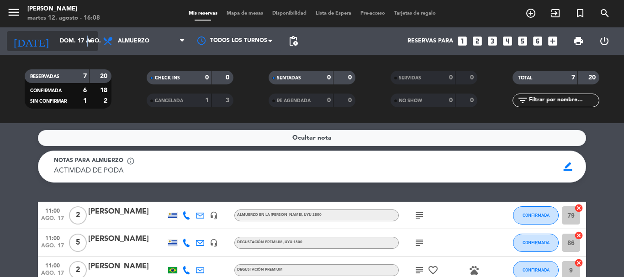
click at [88, 39] on icon "arrow_drop_down" at bounding box center [90, 41] width 11 height 11
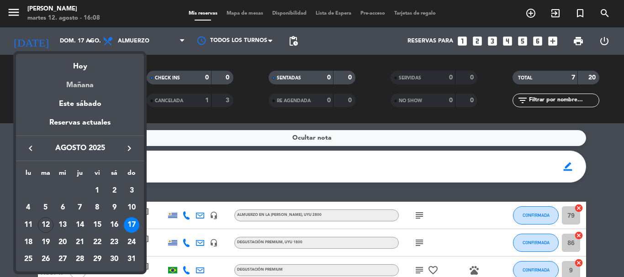
click at [76, 85] on div "Mañana" at bounding box center [80, 82] width 128 height 19
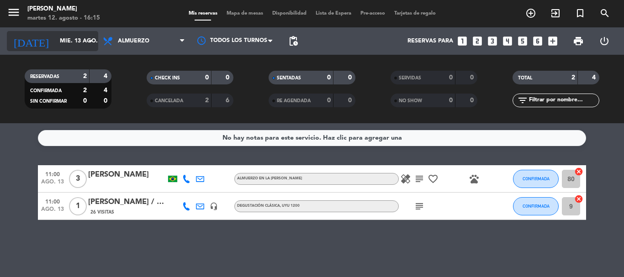
click at [91, 40] on icon "arrow_drop_down" at bounding box center [90, 41] width 11 height 11
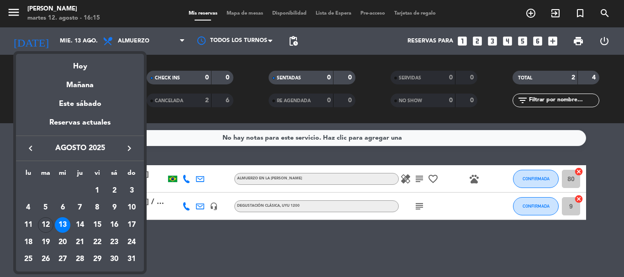
drag, startPoint x: 117, startPoint y: 222, endPoint x: 181, endPoint y: 264, distance: 76.3
click at [117, 221] on div "16" at bounding box center [114, 225] width 16 height 16
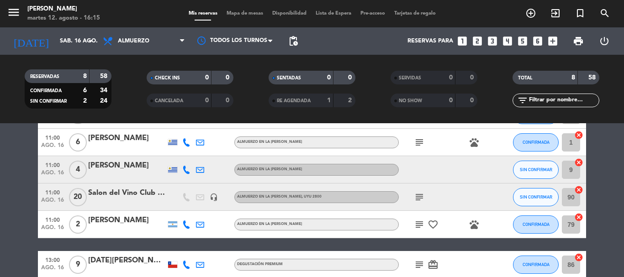
scroll to position [137, 0]
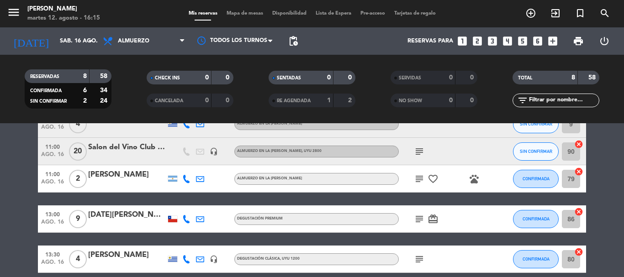
click at [421, 219] on icon "subject" at bounding box center [419, 219] width 11 height 11
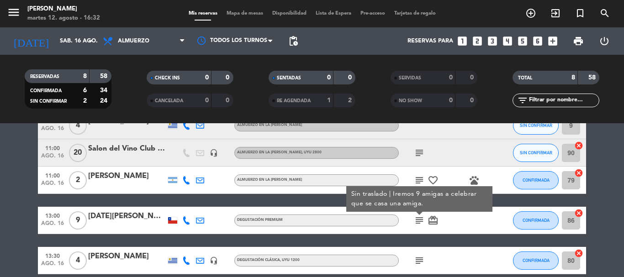
scroll to position [179, 0]
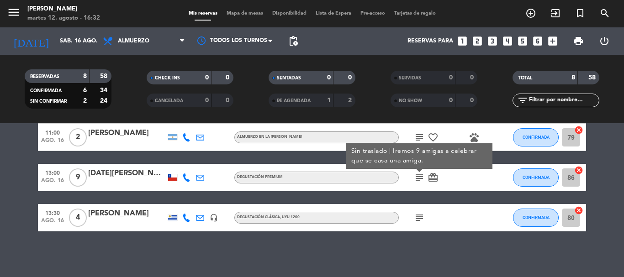
click at [418, 217] on icon "subject" at bounding box center [419, 217] width 11 height 11
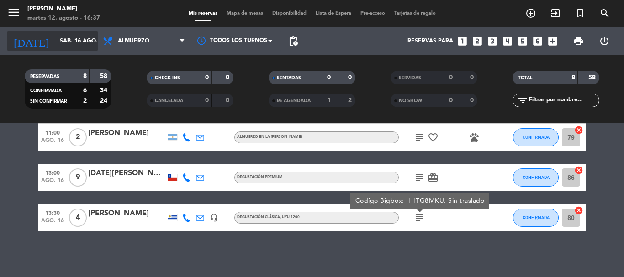
click at [89, 44] on icon "arrow_drop_down" at bounding box center [90, 41] width 11 height 11
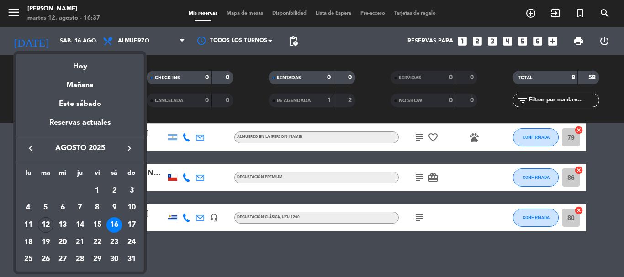
click at [128, 145] on icon "keyboard_arrow_right" at bounding box center [129, 148] width 11 height 11
click at [130, 209] on div "7" at bounding box center [132, 208] width 16 height 16
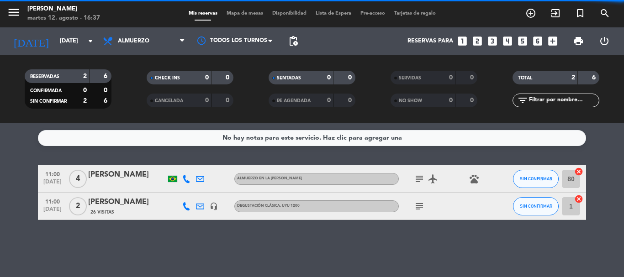
scroll to position [0, 0]
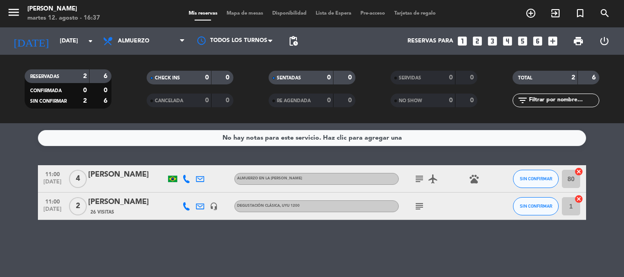
click at [420, 206] on icon "subject" at bounding box center [419, 206] width 11 height 11
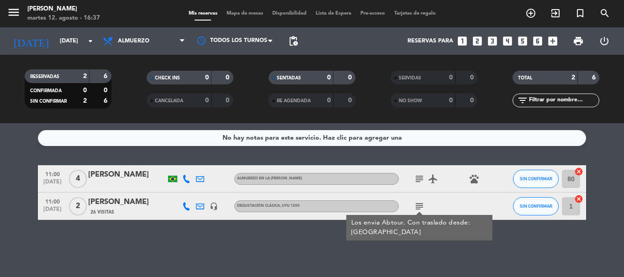
click at [130, 202] on div "[PERSON_NAME]" at bounding box center [127, 202] width 78 height 12
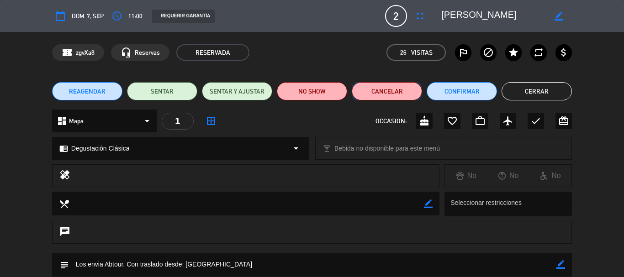
click at [390, 91] on button "Cancelar" at bounding box center [387, 91] width 70 height 18
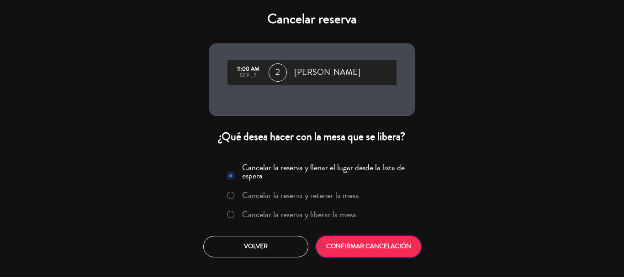
click at [367, 247] on button "CONFIRMAR CANCELACIÓN" at bounding box center [368, 246] width 105 height 21
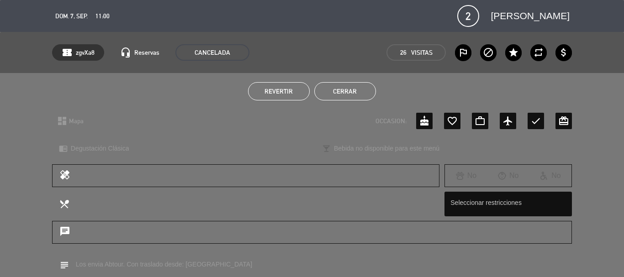
click at [355, 86] on button "Cerrar" at bounding box center [345, 91] width 62 height 18
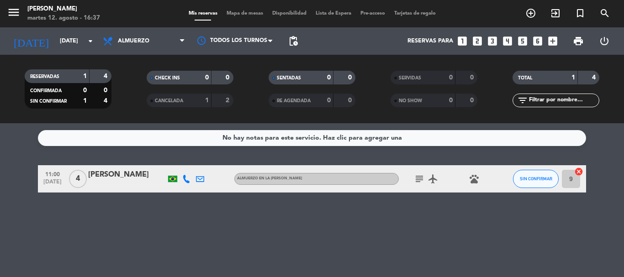
click at [193, 102] on div "1" at bounding box center [199, 100] width 18 height 11
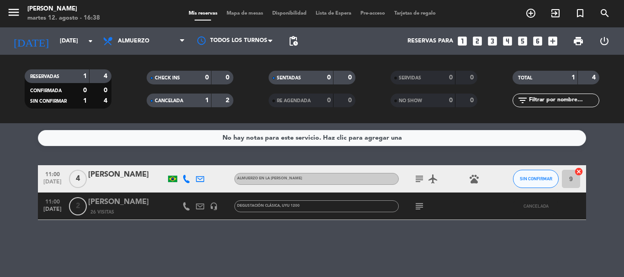
click at [420, 206] on icon "subject" at bounding box center [419, 206] width 11 height 11
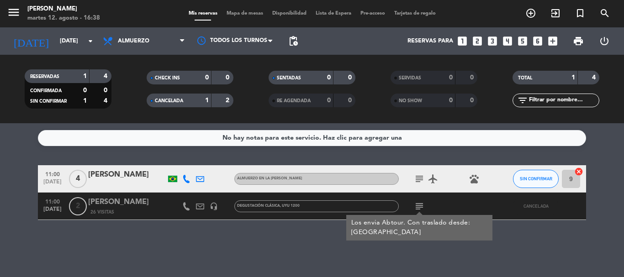
click at [248, 95] on filter-checkbox "CANCELADA 1 2" at bounding box center [190, 101] width 122 height 14
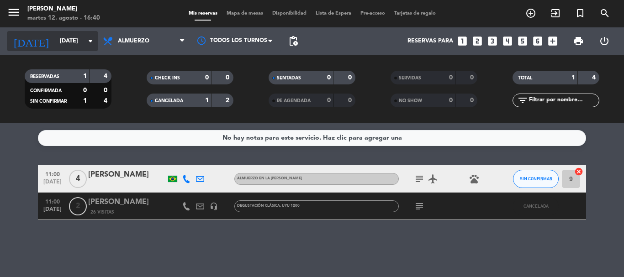
click at [92, 38] on icon "arrow_drop_down" at bounding box center [90, 41] width 11 height 11
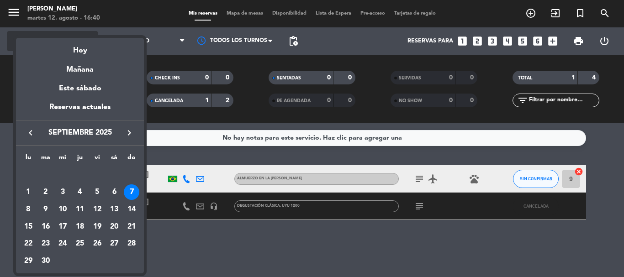
click at [77, 48] on div "Hoy" at bounding box center [80, 47] width 128 height 19
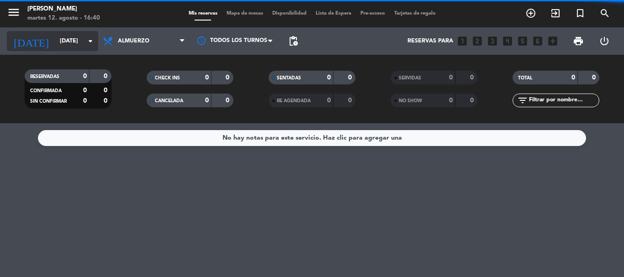
click at [94, 39] on icon "arrow_drop_down" at bounding box center [90, 41] width 11 height 11
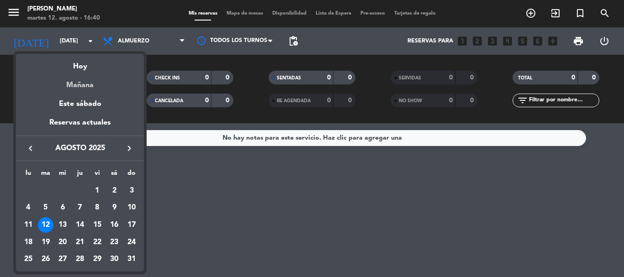
click at [91, 84] on div "Mañana" at bounding box center [80, 82] width 128 height 19
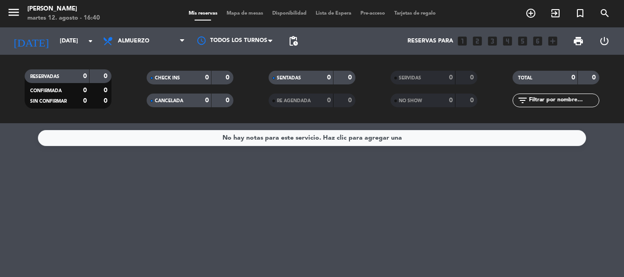
type input "mié. 13 ago."
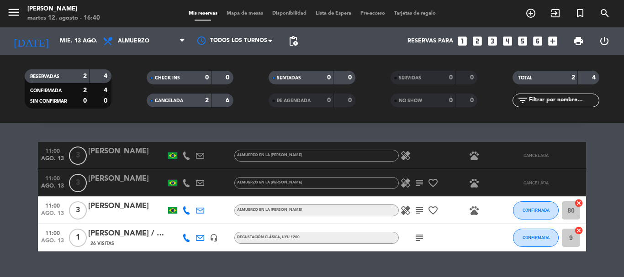
scroll to position [43, 0]
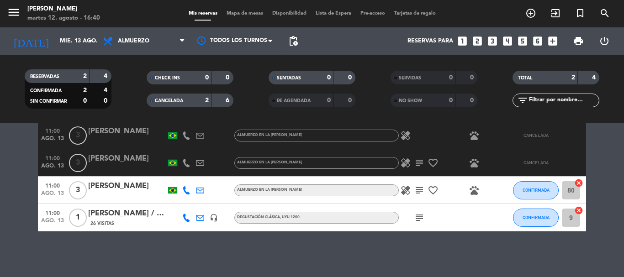
click at [187, 97] on div "CANCELADA" at bounding box center [170, 100] width 42 height 11
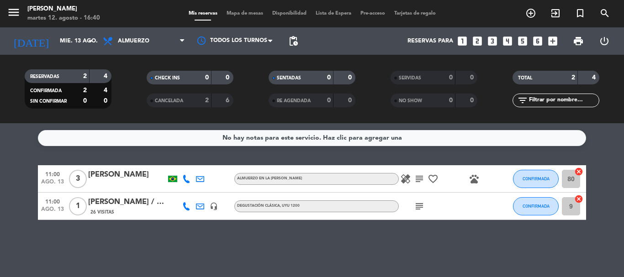
click at [418, 181] on icon "subject" at bounding box center [419, 179] width 11 height 11
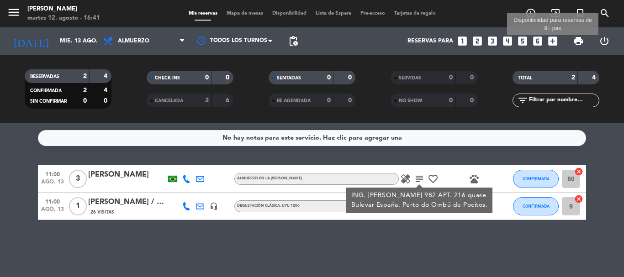
click at [554, 41] on icon "add_box" at bounding box center [553, 41] width 12 height 12
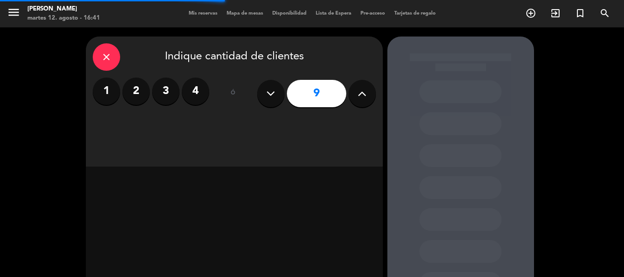
click at [114, 90] on label "1" at bounding box center [106, 91] width 27 height 27
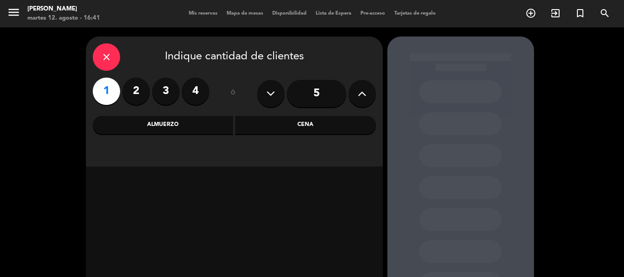
click at [184, 127] on div "Almuerzo" at bounding box center [163, 125] width 141 height 18
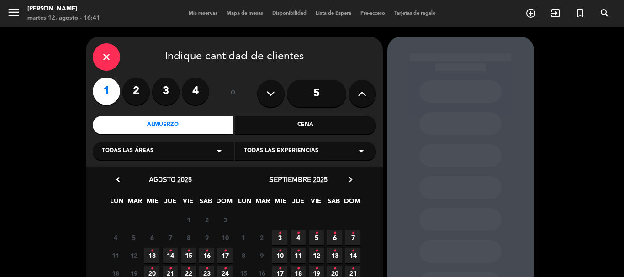
click at [361, 155] on icon "arrow_drop_down" at bounding box center [361, 151] width 11 height 11
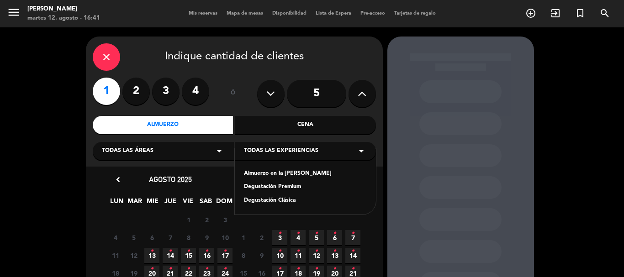
click at [295, 186] on div "Degustación Premium" at bounding box center [305, 187] width 123 height 9
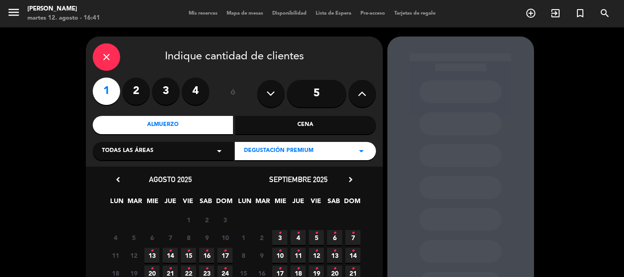
scroll to position [91, 0]
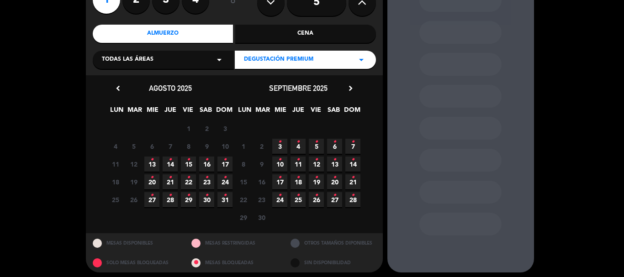
click at [151, 165] on icon "•" at bounding box center [151, 160] width 3 height 15
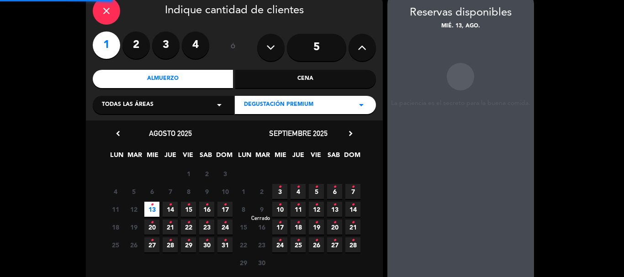
scroll to position [37, 0]
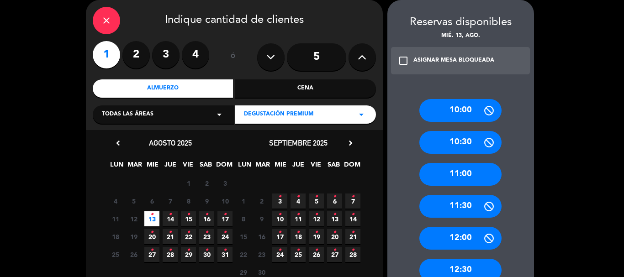
click at [457, 169] on div "11:00" at bounding box center [460, 174] width 82 height 23
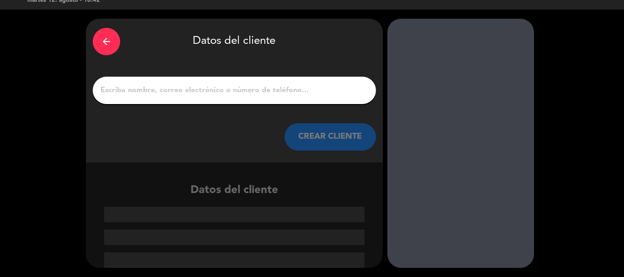
click at [203, 91] on input "1" at bounding box center [234, 90] width 269 height 13
paste input "[PERSON_NAME]"
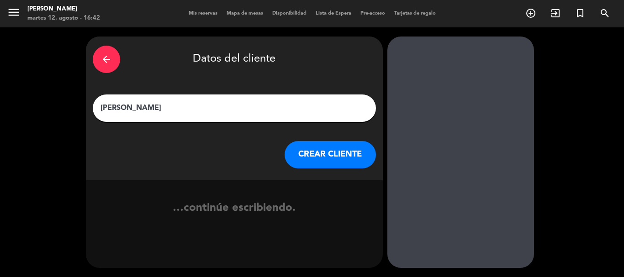
type input "[PERSON_NAME]"
click at [342, 150] on button "CREAR CLIENTE" at bounding box center [330, 154] width 91 height 27
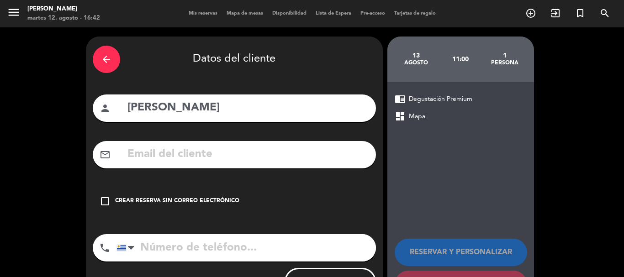
click at [179, 147] on input "text" at bounding box center [248, 154] width 242 height 19
paste input "[EMAIL_ADDRESS][DOMAIN_NAME]"
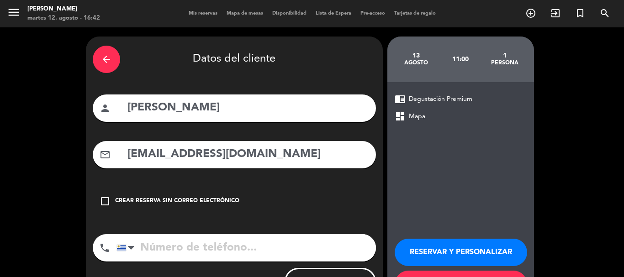
type input "[EMAIL_ADDRESS][DOMAIN_NAME]"
click at [205, 251] on input "tel" at bounding box center [245, 247] width 259 height 27
paste input "54 9 2966 64-2450"
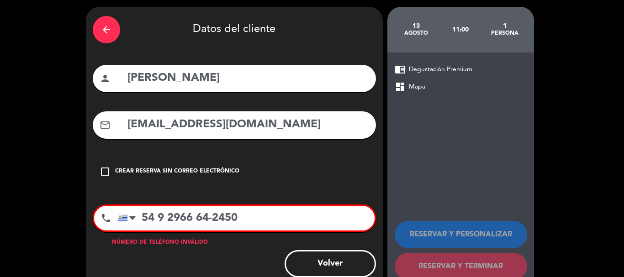
scroll to position [46, 0]
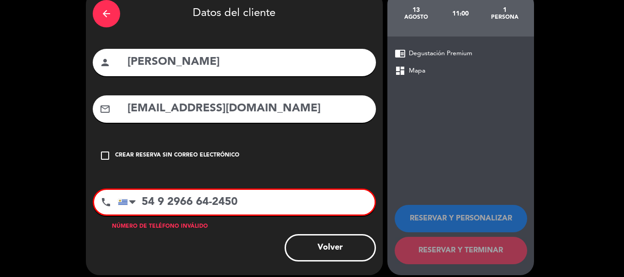
click at [143, 200] on input "54 9 2966 64-2450" at bounding box center [246, 202] width 257 height 25
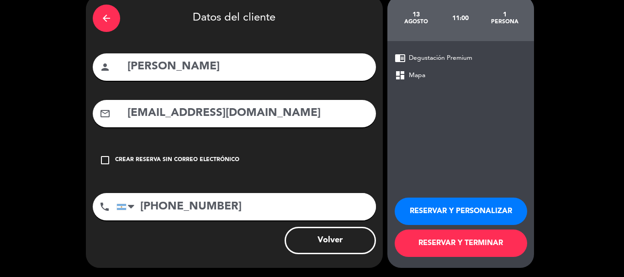
scroll to position [41, 0]
type input "[PHONE_NUMBER]"
click at [450, 211] on button "RESERVAR Y PERSONALIZAR" at bounding box center [461, 211] width 132 height 27
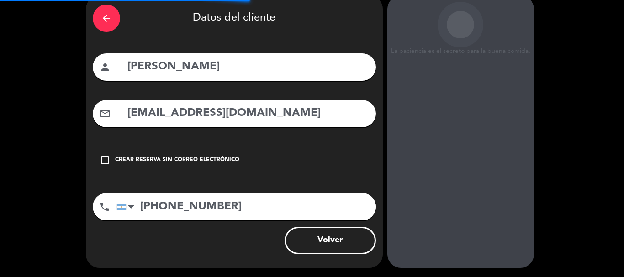
scroll to position [37, 0]
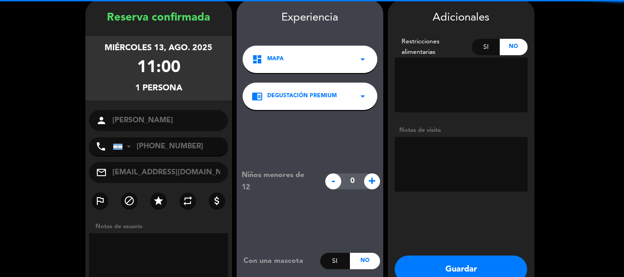
click at [437, 148] on textarea at bounding box center [461, 164] width 133 height 55
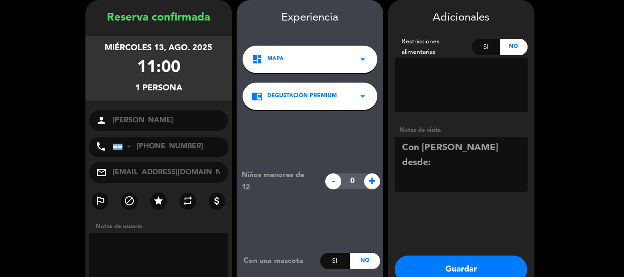
paste textarea "PARQUE RODÓ"
click at [402, 164] on textarea at bounding box center [461, 164] width 133 height 55
click at [473, 163] on textarea at bounding box center [461, 164] width 133 height 55
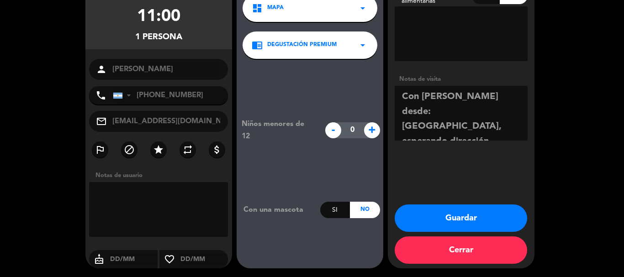
scroll to position [88, 0]
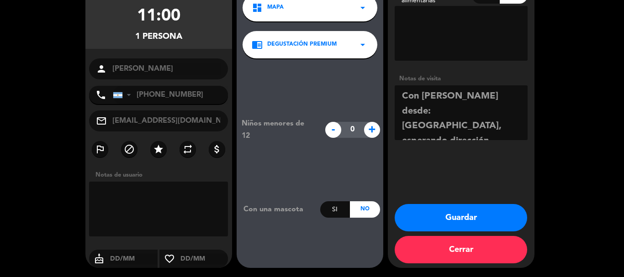
type textarea "Con [PERSON_NAME] desde: [GEOGRAPHIC_DATA], esperando dirección"
click at [475, 218] on button "Guardar" at bounding box center [461, 217] width 132 height 27
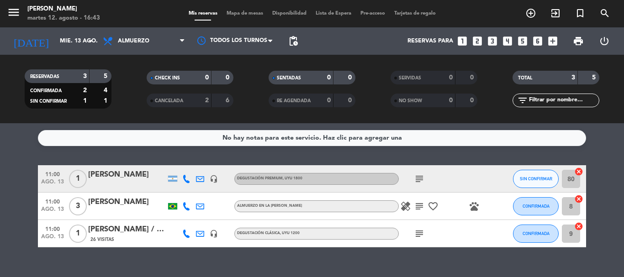
click at [415, 175] on icon "subject" at bounding box center [419, 179] width 11 height 11
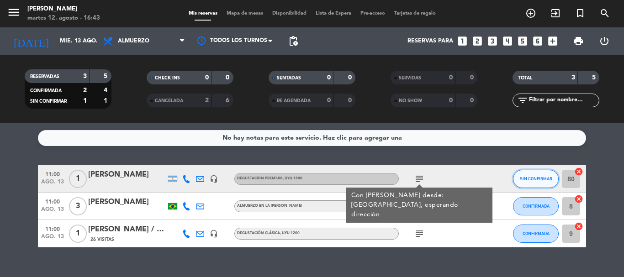
click at [553, 178] on button "SIN CONFIRMAR" at bounding box center [536, 179] width 46 height 18
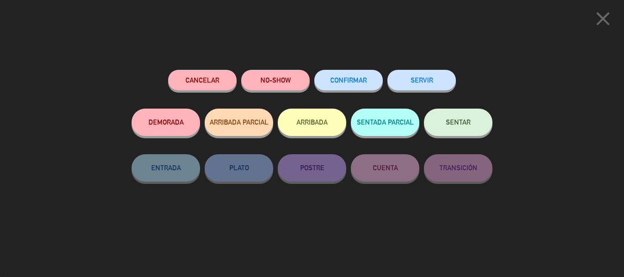
click at [357, 79] on span "CONFIRMAR" at bounding box center [348, 80] width 37 height 8
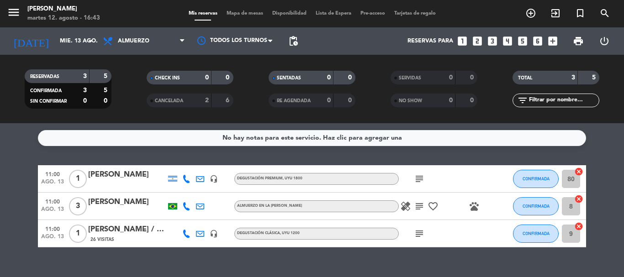
click at [185, 235] on icon at bounding box center [186, 234] width 8 height 8
click at [174, 248] on div "No hay notas para este servicio. Haz clic para agregar una 11:00 [DATE] 1 [PERS…" at bounding box center [312, 200] width 624 height 154
click at [424, 232] on span "subject" at bounding box center [419, 233] width 14 height 11
click at [421, 232] on icon "subject" at bounding box center [419, 233] width 11 height 11
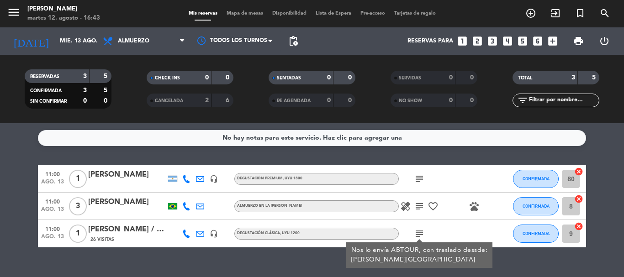
click at [459, 232] on div "subject Nos lo envía ABTOUR, con traslado dessde: [PERSON_NAME][GEOGRAPHIC_DATA]" at bounding box center [440, 233] width 82 height 27
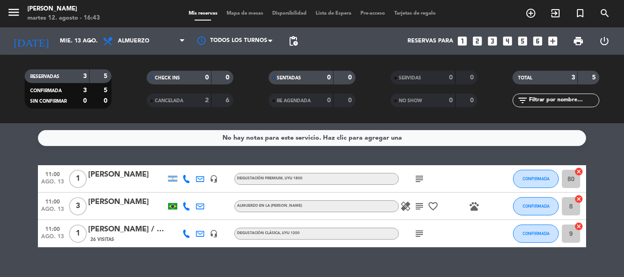
click at [420, 206] on icon "subject" at bounding box center [419, 206] width 11 height 11
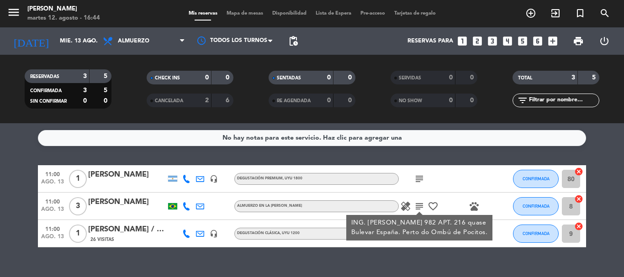
click at [440, 204] on div "healing subject ING. [PERSON_NAME] 982 APT. 216 quase Bulevar España. Perto do …" at bounding box center [440, 206] width 82 height 27
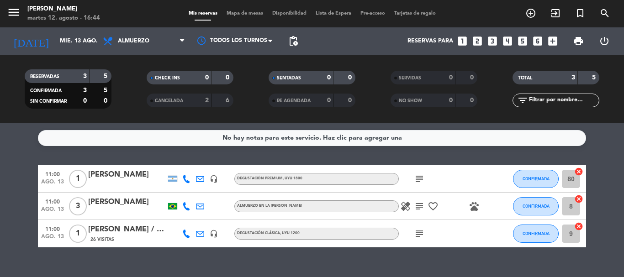
click at [148, 232] on div "[PERSON_NAME] / [PERSON_NAME]" at bounding box center [127, 230] width 78 height 12
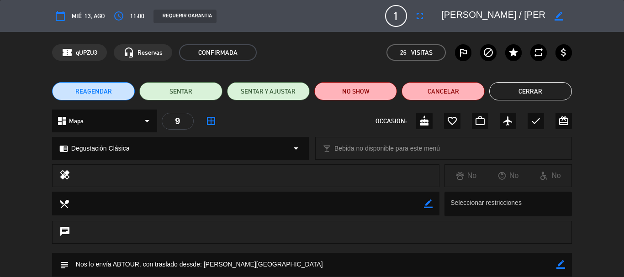
drag, startPoint x: 532, startPoint y: 13, endPoint x: 429, endPoint y: 11, distance: 102.3
click at [429, 11] on div "calendar_today mié. 13, ago. access_time 11:00 REQUERIR GARANTÍA 1 [PERSON_NAME…" at bounding box center [312, 16] width 520 height 22
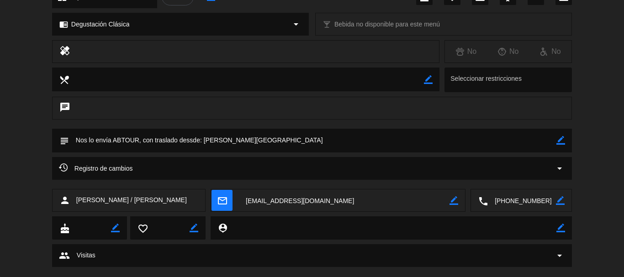
scroll to position [137, 0]
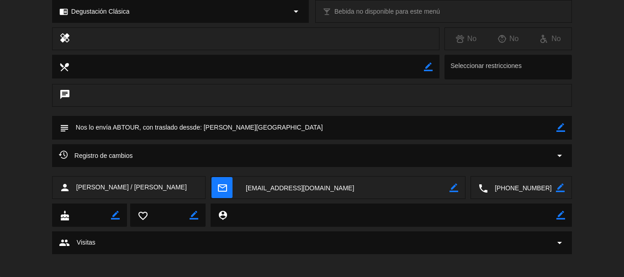
click at [538, 186] on textarea at bounding box center [522, 188] width 68 height 23
click at [524, 168] on span "Click para copiar" at bounding box center [510, 166] width 48 height 10
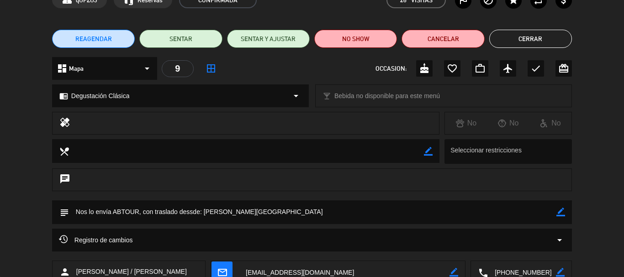
scroll to position [0, 0]
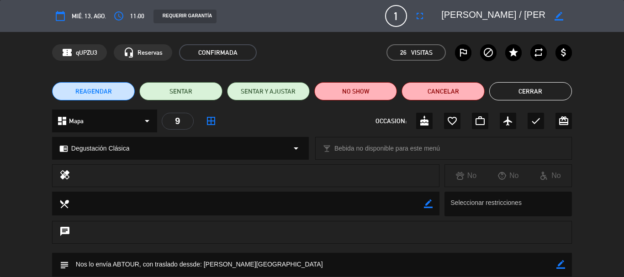
drag, startPoint x: 550, startPoint y: 89, endPoint x: 544, endPoint y: 90, distance: 6.0
click at [550, 89] on button "Cerrar" at bounding box center [530, 91] width 83 height 18
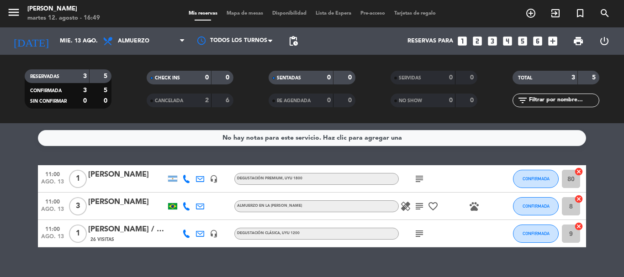
click at [107, 171] on div "[PERSON_NAME]" at bounding box center [127, 175] width 78 height 12
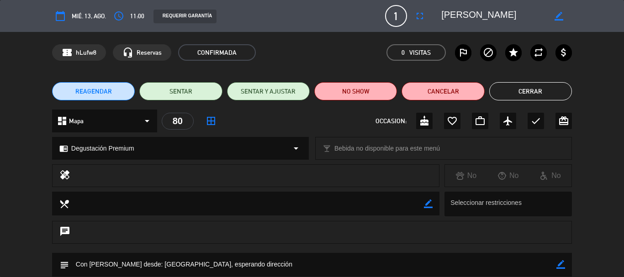
click at [297, 148] on icon "arrow_drop_down" at bounding box center [295, 148] width 11 height 11
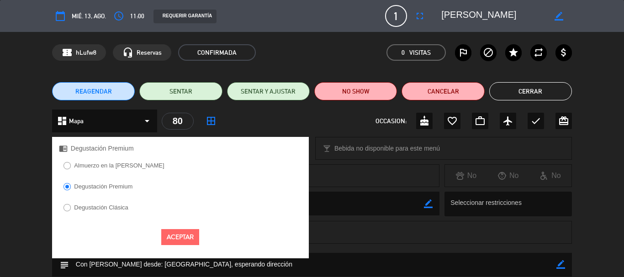
click at [68, 164] on input "Almuerzo en la [PERSON_NAME]" at bounding box center [66, 165] width 6 height 6
radio input "true"
click at [185, 237] on button "Aceptar" at bounding box center [180, 237] width 38 height 16
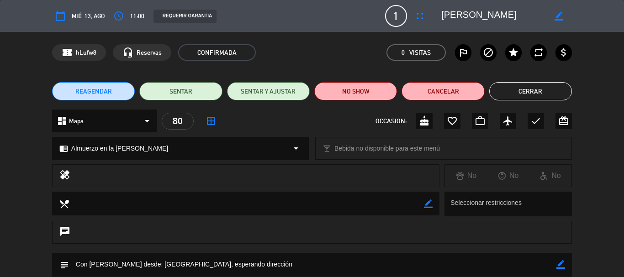
click at [540, 89] on button "Cerrar" at bounding box center [530, 91] width 83 height 18
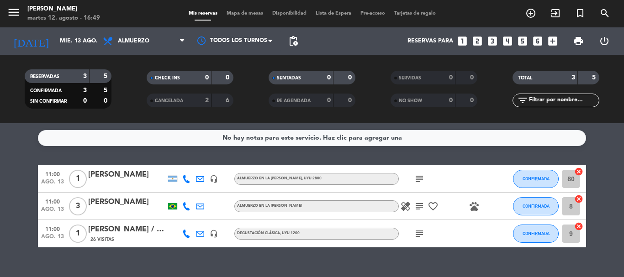
click at [118, 175] on div "[PERSON_NAME]" at bounding box center [127, 175] width 78 height 12
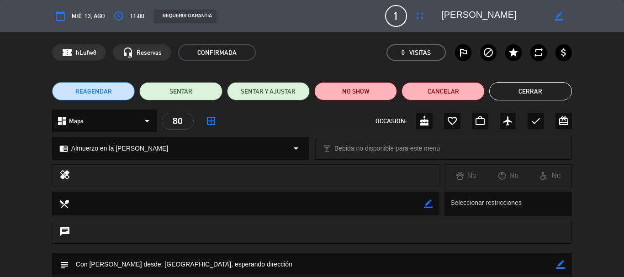
drag, startPoint x: 512, startPoint y: 16, endPoint x: 441, endPoint y: 13, distance: 71.3
click at [441, 13] on textarea at bounding box center [493, 16] width 105 height 16
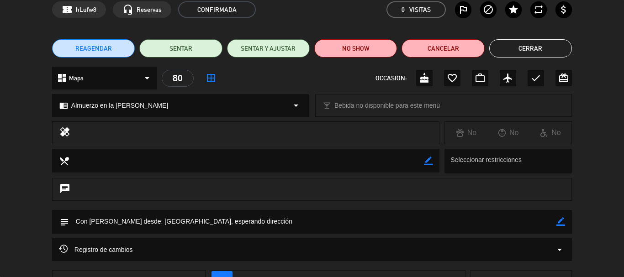
scroll to position [91, 0]
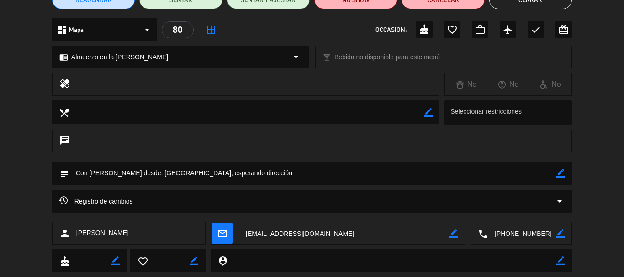
click at [560, 175] on icon "border_color" at bounding box center [560, 173] width 9 height 9
click at [274, 175] on textarea at bounding box center [312, 173] width 487 height 23
type textarea "Con [PERSON_NAME] desde: [GEOGRAPHIC_DATA][PERSON_NAME] 2211, [GEOGRAPHIC_DATA]…"
click at [560, 172] on icon at bounding box center [560, 173] width 9 height 9
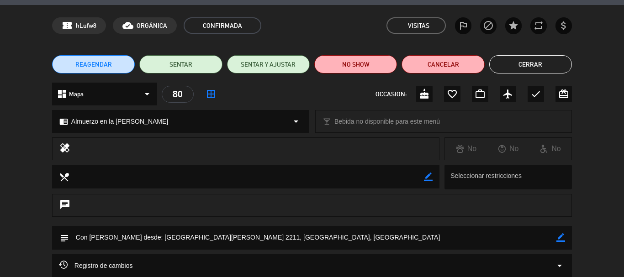
scroll to position [0, 0]
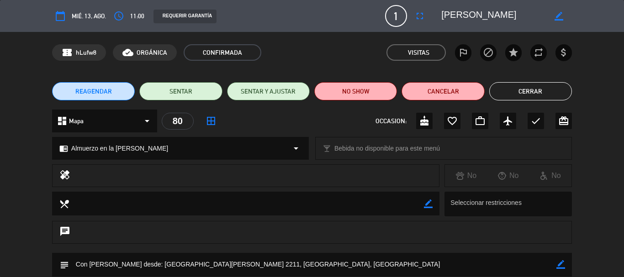
click at [549, 92] on button "Cerrar" at bounding box center [530, 91] width 83 height 18
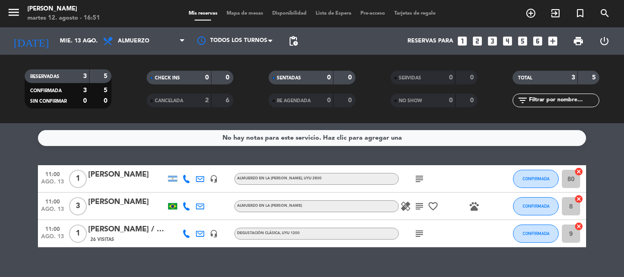
click at [421, 178] on icon "subject" at bounding box center [419, 179] width 11 height 11
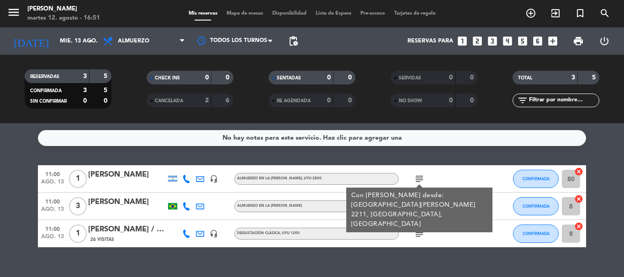
click at [141, 173] on div "[PERSON_NAME]" at bounding box center [127, 175] width 78 height 12
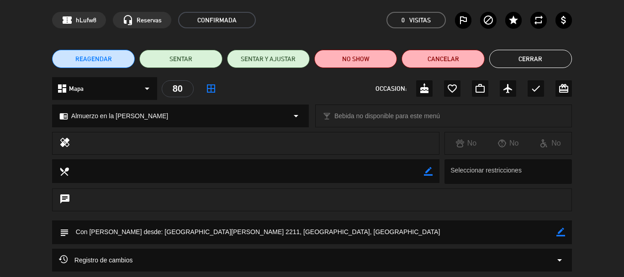
scroll to position [46, 0]
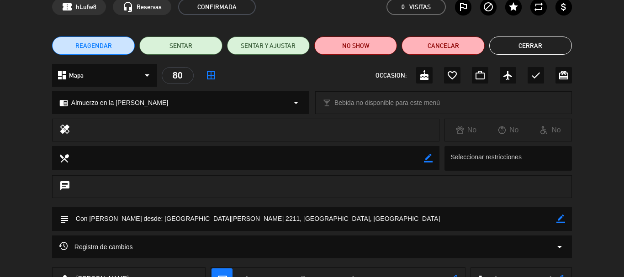
drag, startPoint x: 136, startPoint y: 217, endPoint x: 252, endPoint y: 222, distance: 115.6
click at [252, 222] on textarea at bounding box center [312, 218] width 487 height 23
click at [292, 190] on div "chat" at bounding box center [312, 186] width 520 height 23
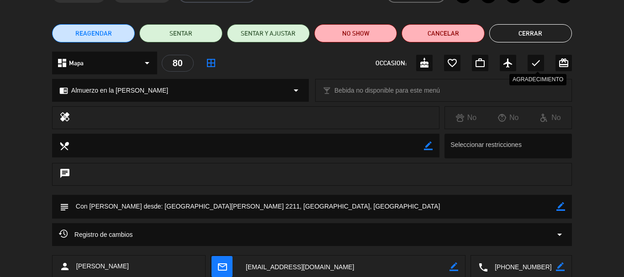
scroll to position [0, 0]
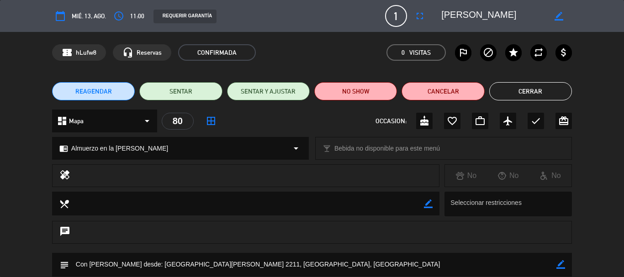
click at [538, 84] on button "Cerrar" at bounding box center [530, 91] width 83 height 18
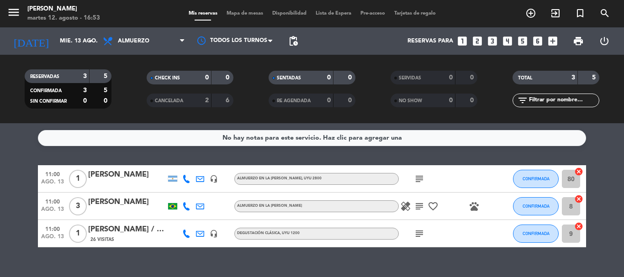
click at [116, 204] on div "[PERSON_NAME]" at bounding box center [127, 202] width 78 height 12
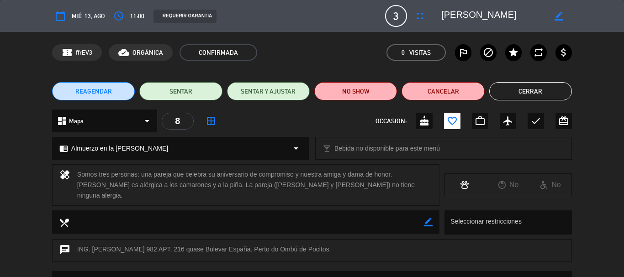
drag, startPoint x: 503, startPoint y: 15, endPoint x: 438, endPoint y: 13, distance: 64.9
click at [438, 13] on div "border_color" at bounding box center [503, 16] width 137 height 16
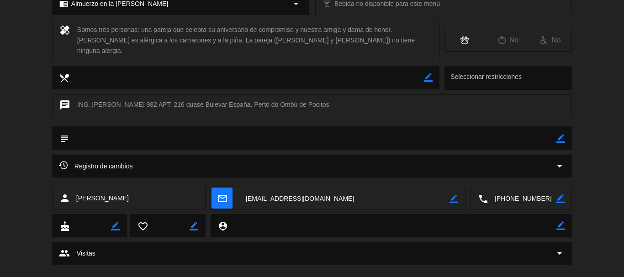
scroll to position [150, 0]
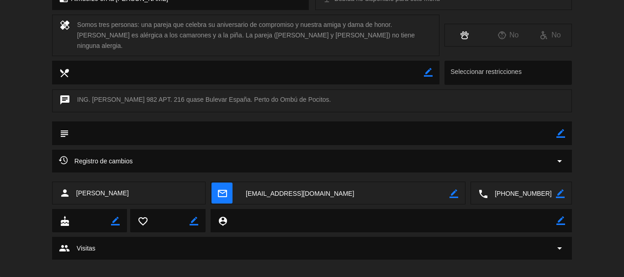
click at [525, 183] on textarea at bounding box center [522, 193] width 68 height 23
click at [519, 166] on span "Click para copiar" at bounding box center [510, 171] width 48 height 10
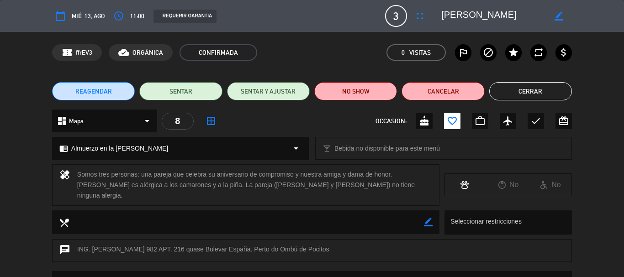
scroll to position [46, 0]
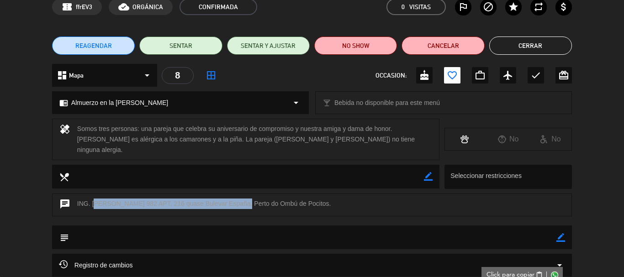
drag, startPoint x: 93, startPoint y: 193, endPoint x: 243, endPoint y: 195, distance: 150.3
click at [243, 195] on div "chat ING. [PERSON_NAME] 982 APT. 216 quase Bulevar España. Perto do Ombú de Poc…" at bounding box center [312, 205] width 520 height 23
copy div "[PERSON_NAME] 982 APT. 216 quase Bulevar España"
click at [354, 207] on div "chat ING. [PERSON_NAME] 982 APT. 216 quase Bulevar España. Perto do Ombú de Poc…" at bounding box center [312, 210] width 624 height 32
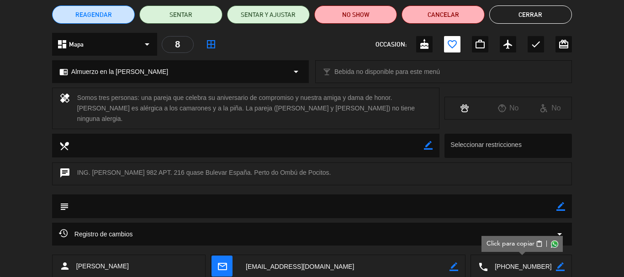
scroll to position [0, 0]
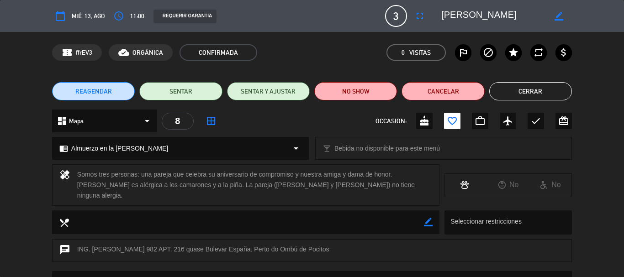
click at [541, 92] on button "Cerrar" at bounding box center [530, 91] width 83 height 18
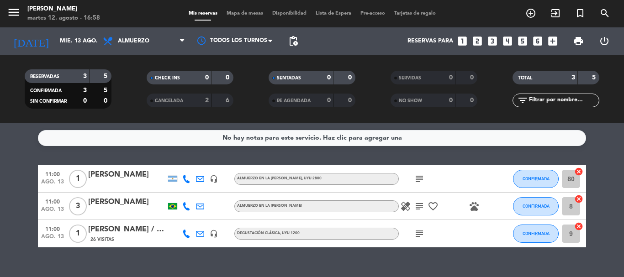
click at [136, 227] on div "[PERSON_NAME] / [PERSON_NAME]" at bounding box center [127, 230] width 78 height 12
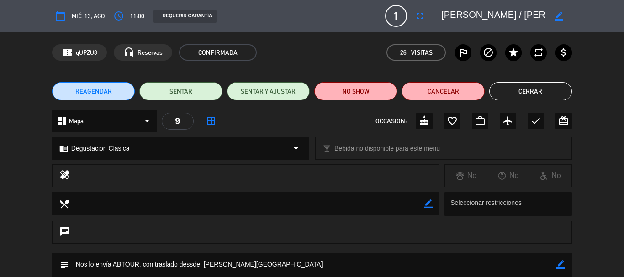
click at [532, 17] on textarea at bounding box center [493, 16] width 105 height 16
click at [530, 15] on textarea at bounding box center [493, 16] width 105 height 16
click at [530, 13] on textarea at bounding box center [493, 16] width 105 height 16
click at [559, 16] on icon "border_color" at bounding box center [558, 16] width 9 height 9
click at [562, 18] on icon at bounding box center [558, 16] width 9 height 9
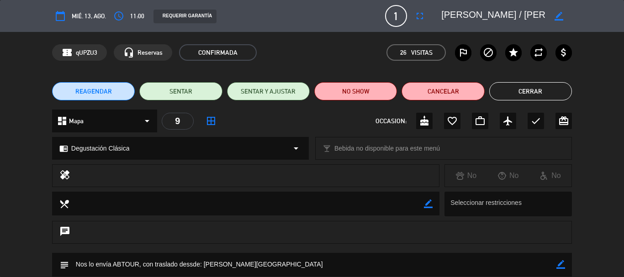
drag, startPoint x: 441, startPoint y: 11, endPoint x: 530, endPoint y: 18, distance: 89.3
click at [530, 18] on textarea at bounding box center [493, 16] width 105 height 16
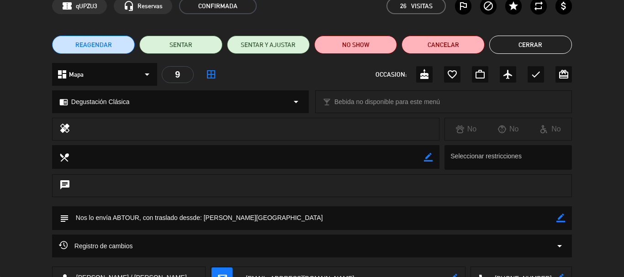
scroll to position [91, 0]
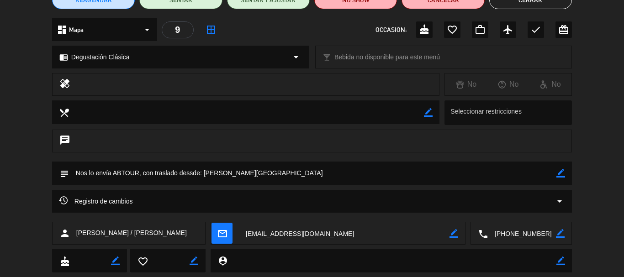
drag, startPoint x: 251, startPoint y: 174, endPoint x: 204, endPoint y: 174, distance: 47.0
click at [204, 174] on textarea at bounding box center [312, 173] width 487 height 23
click at [327, 173] on textarea at bounding box center [312, 173] width 487 height 23
click at [293, 148] on div "chat" at bounding box center [312, 141] width 520 height 23
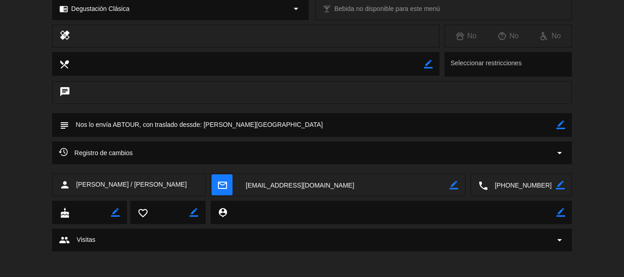
scroll to position [142, 0]
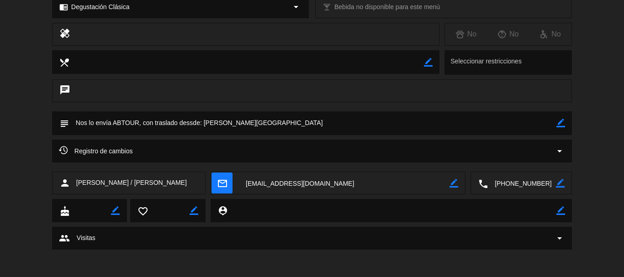
click at [523, 183] on textarea at bounding box center [522, 183] width 68 height 23
drag, startPoint x: 519, startPoint y: 157, endPoint x: 525, endPoint y: 183, distance: 26.8
click at [519, 158] on span "Click para copiar" at bounding box center [510, 161] width 48 height 10
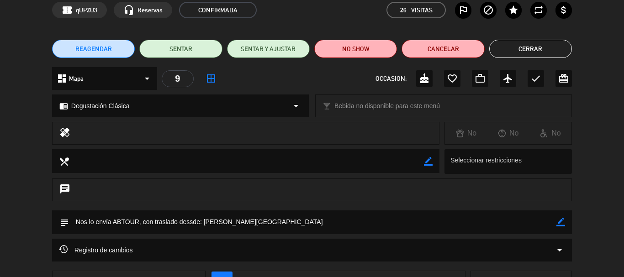
scroll to position [0, 0]
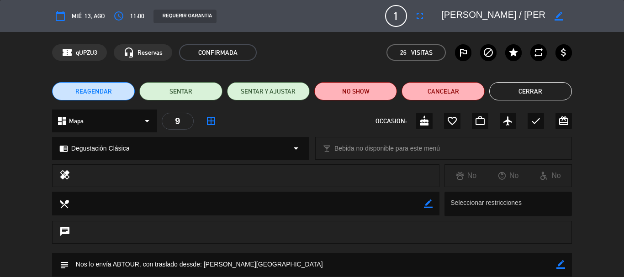
click at [522, 97] on button "Cerrar" at bounding box center [530, 91] width 83 height 18
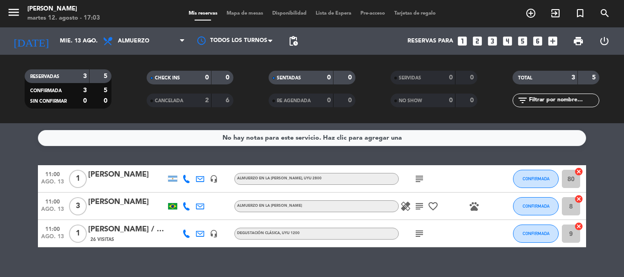
click at [155, 228] on div "[PERSON_NAME] / [PERSON_NAME]" at bounding box center [127, 230] width 78 height 12
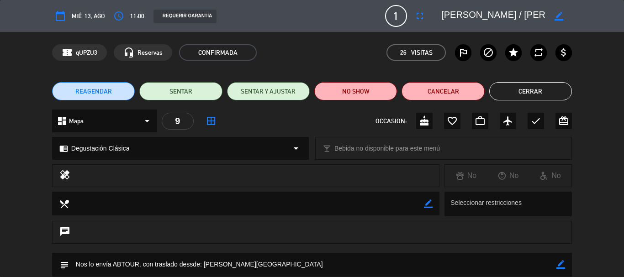
click at [558, 16] on icon "border_color" at bounding box center [558, 16] width 9 height 9
click at [504, 13] on textarea at bounding box center [493, 16] width 105 height 16
click at [484, 14] on textarea at bounding box center [493, 16] width 105 height 16
click at [467, 16] on textarea at bounding box center [493, 16] width 105 height 16
type textarea "[PERSON_NAME]"
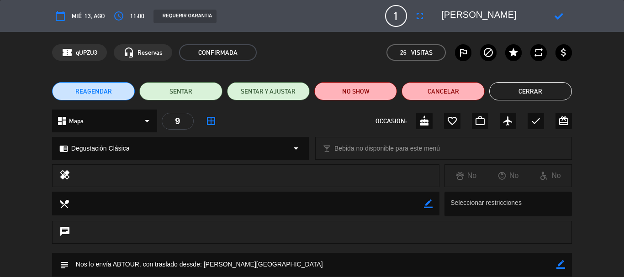
click at [561, 14] on icon at bounding box center [558, 16] width 9 height 9
click at [540, 91] on button "Cerrar" at bounding box center [530, 91] width 83 height 18
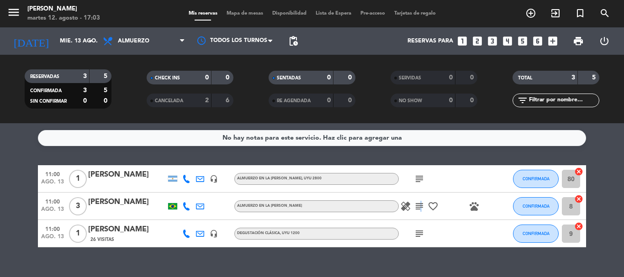
click at [419, 203] on icon "subject" at bounding box center [419, 206] width 11 height 11
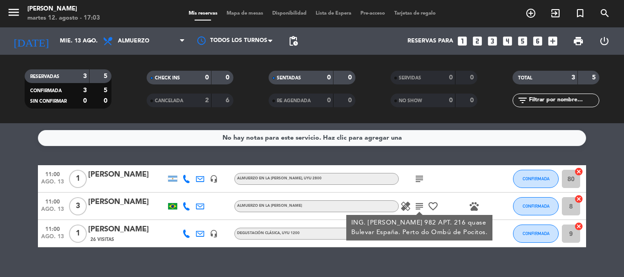
drag, startPoint x: 451, startPoint y: 197, endPoint x: 431, endPoint y: 228, distance: 37.0
click at [452, 197] on div "healing subject ING. [PERSON_NAME] 982 APT. 216 quase Bulevar España. Perto do …" at bounding box center [440, 206] width 82 height 27
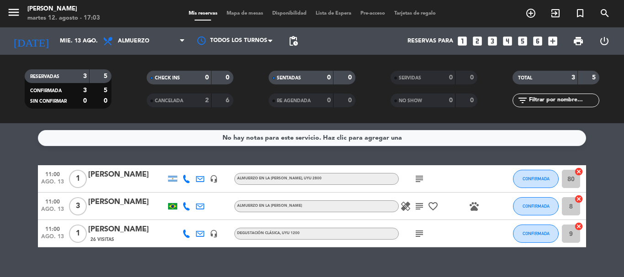
click at [422, 233] on icon "subject" at bounding box center [419, 233] width 11 height 11
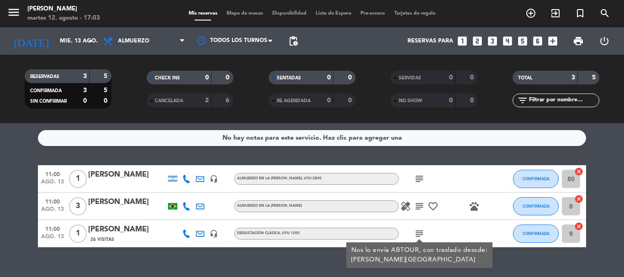
click at [469, 220] on div "subject Nos lo envía ABTOUR, con traslado dessde: [PERSON_NAME][GEOGRAPHIC_DATA]" at bounding box center [440, 233] width 82 height 27
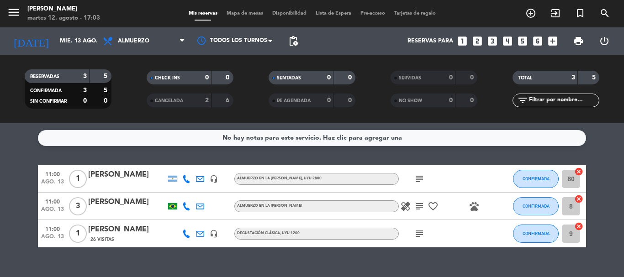
click at [423, 203] on icon "subject" at bounding box center [419, 206] width 11 height 11
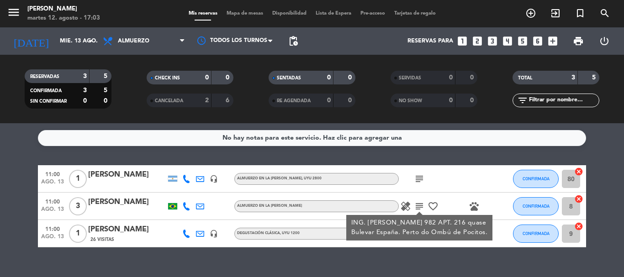
click at [420, 177] on icon "subject" at bounding box center [419, 179] width 11 height 11
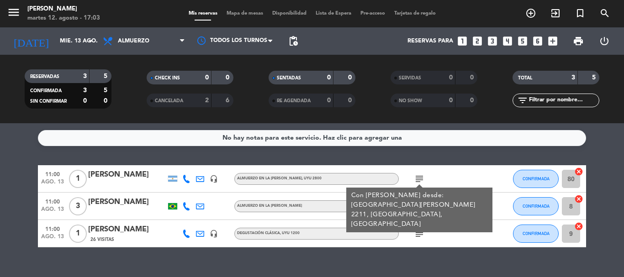
click at [435, 174] on div "subject Con [PERSON_NAME] desde: [GEOGRAPHIC_DATA][PERSON_NAME] 2211, [GEOGRAPH…" at bounding box center [440, 178] width 82 height 27
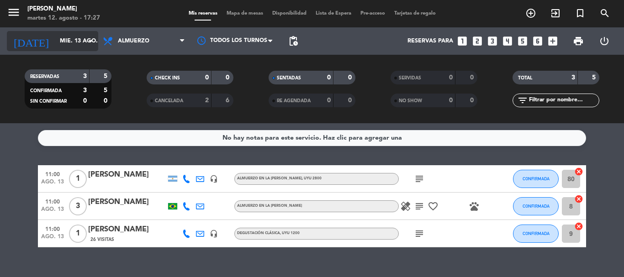
click at [91, 37] on icon "arrow_drop_down" at bounding box center [90, 41] width 11 height 11
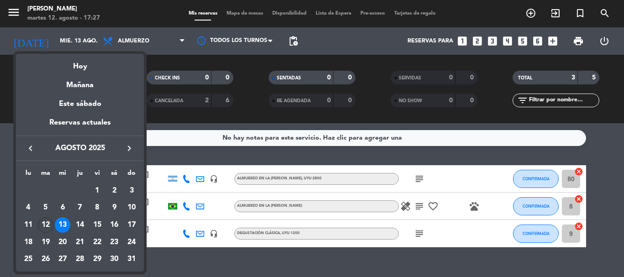
click at [117, 225] on div "16" at bounding box center [114, 225] width 16 height 16
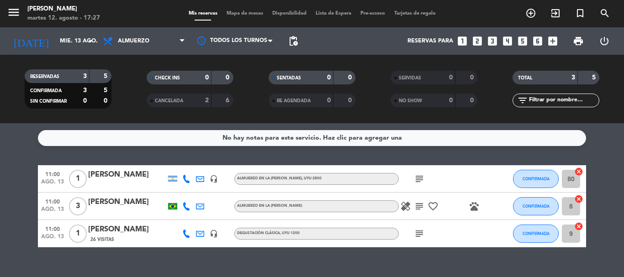
type input "sáb. 16 ago."
